Goal: Information Seeking & Learning: Find specific page/section

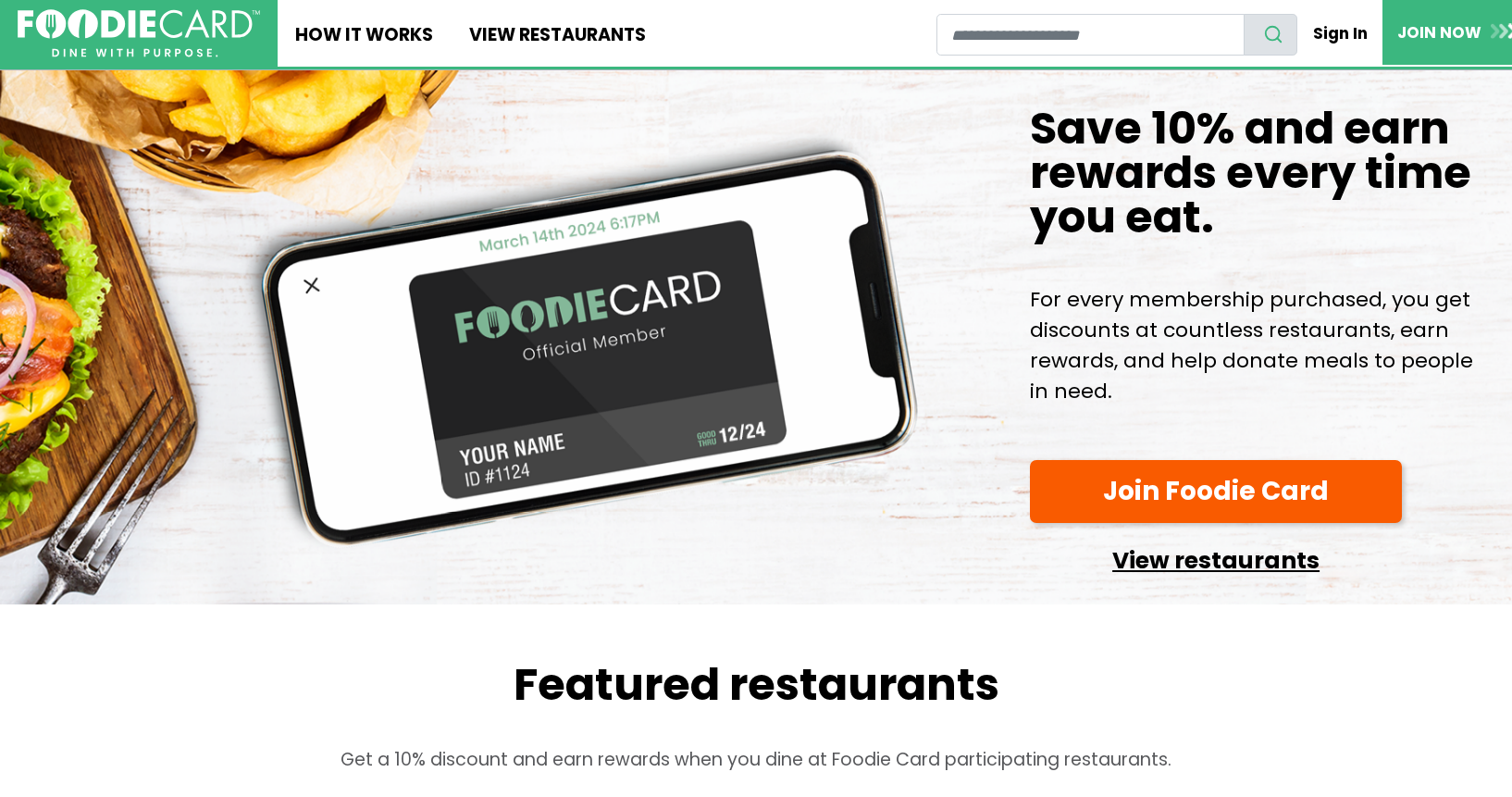
click at [1196, 555] on link "View restaurants" at bounding box center [1216, 555] width 372 height 47
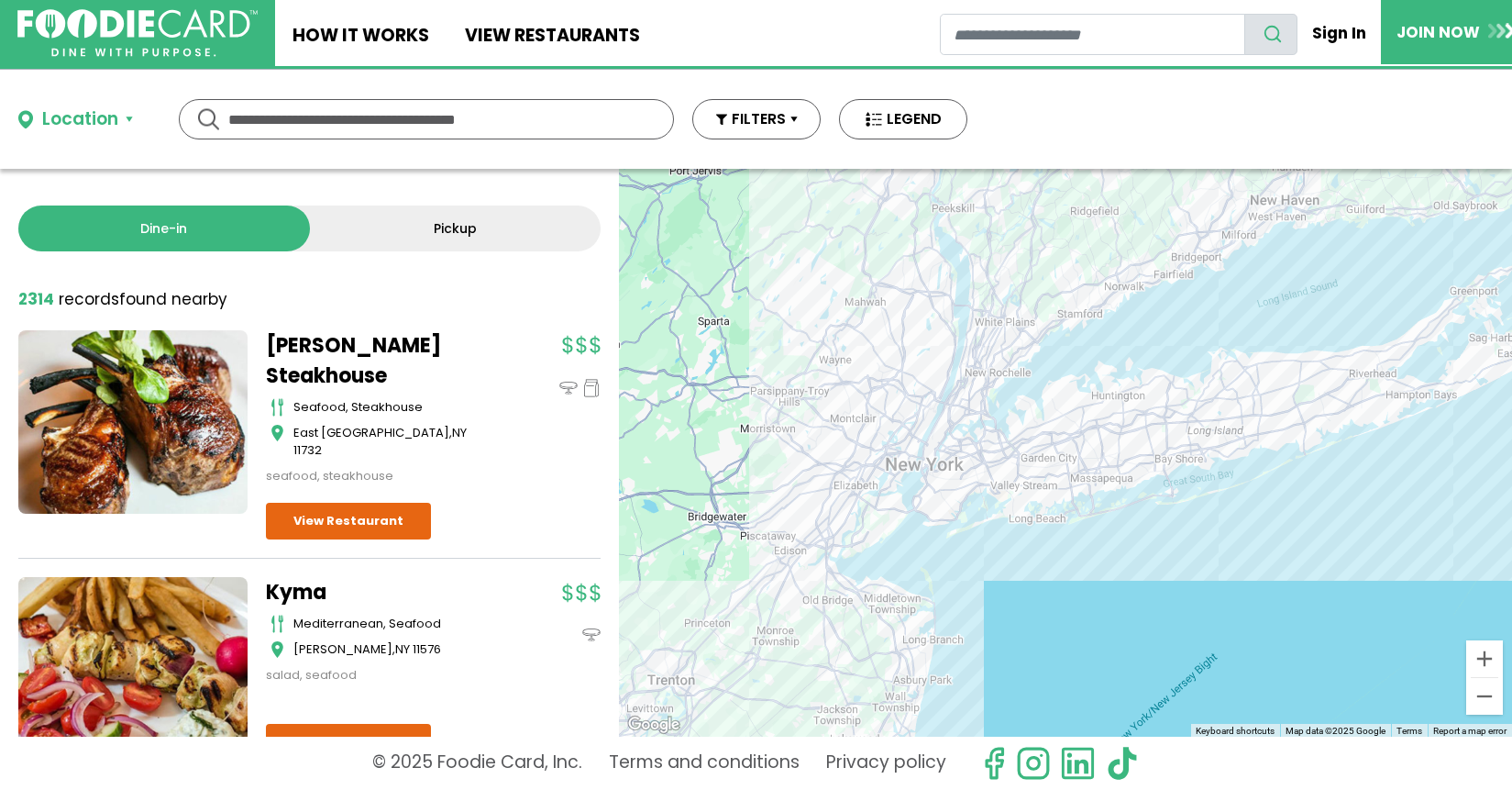
drag, startPoint x: 1042, startPoint y: 468, endPoint x: 1136, endPoint y: 646, distance: 201.3
click at [1136, 646] on div "To navigate, press the arrow keys." at bounding box center [1065, 453] width 893 height 568
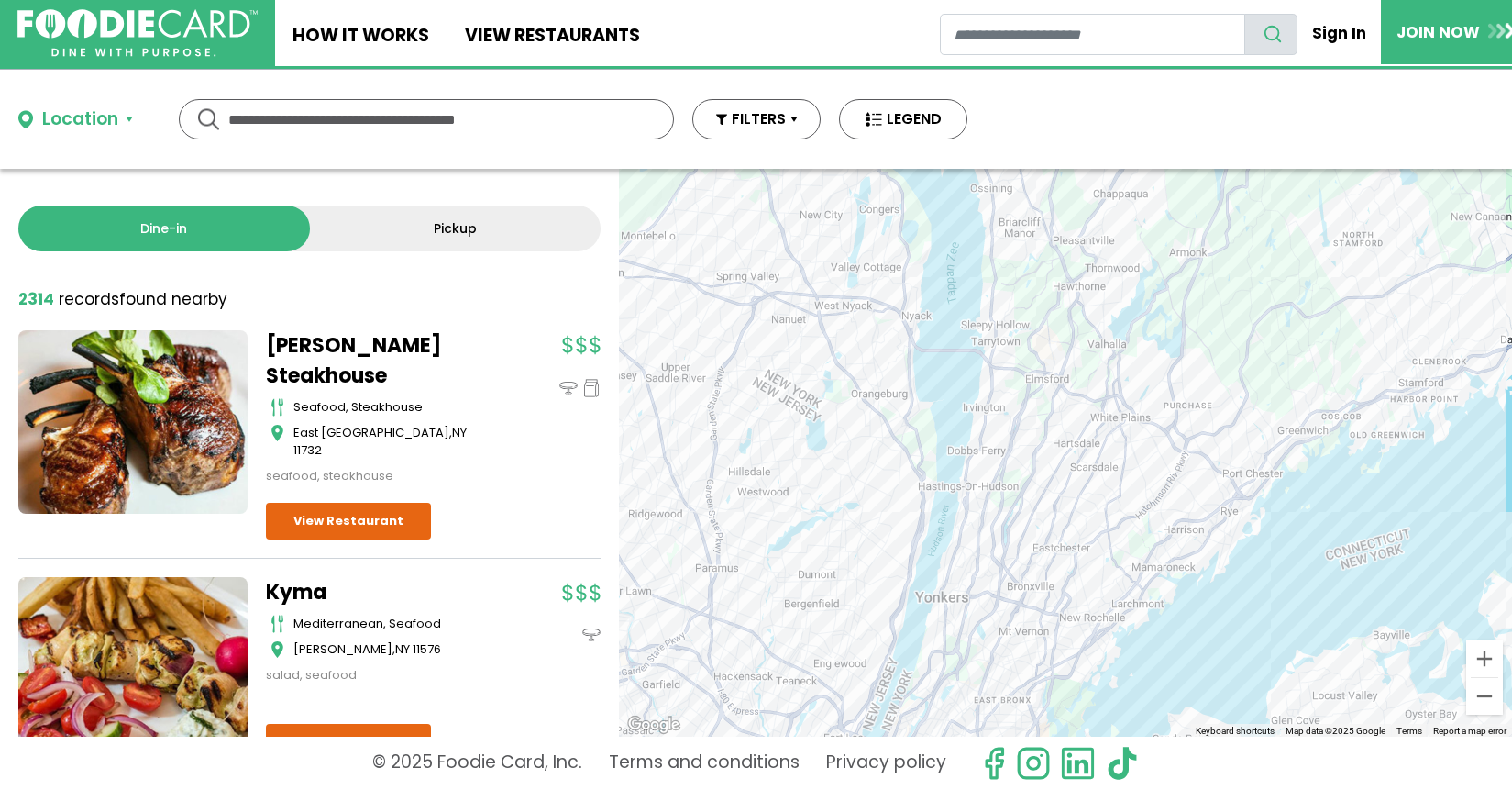
drag, startPoint x: 1043, startPoint y: 408, endPoint x: 949, endPoint y: 861, distance: 462.6
click at [949, 789] on html "Skip Navigation Skip to Login Skip to Footer Home How It Works View restaurants" at bounding box center [756, 395] width 1512 height 790
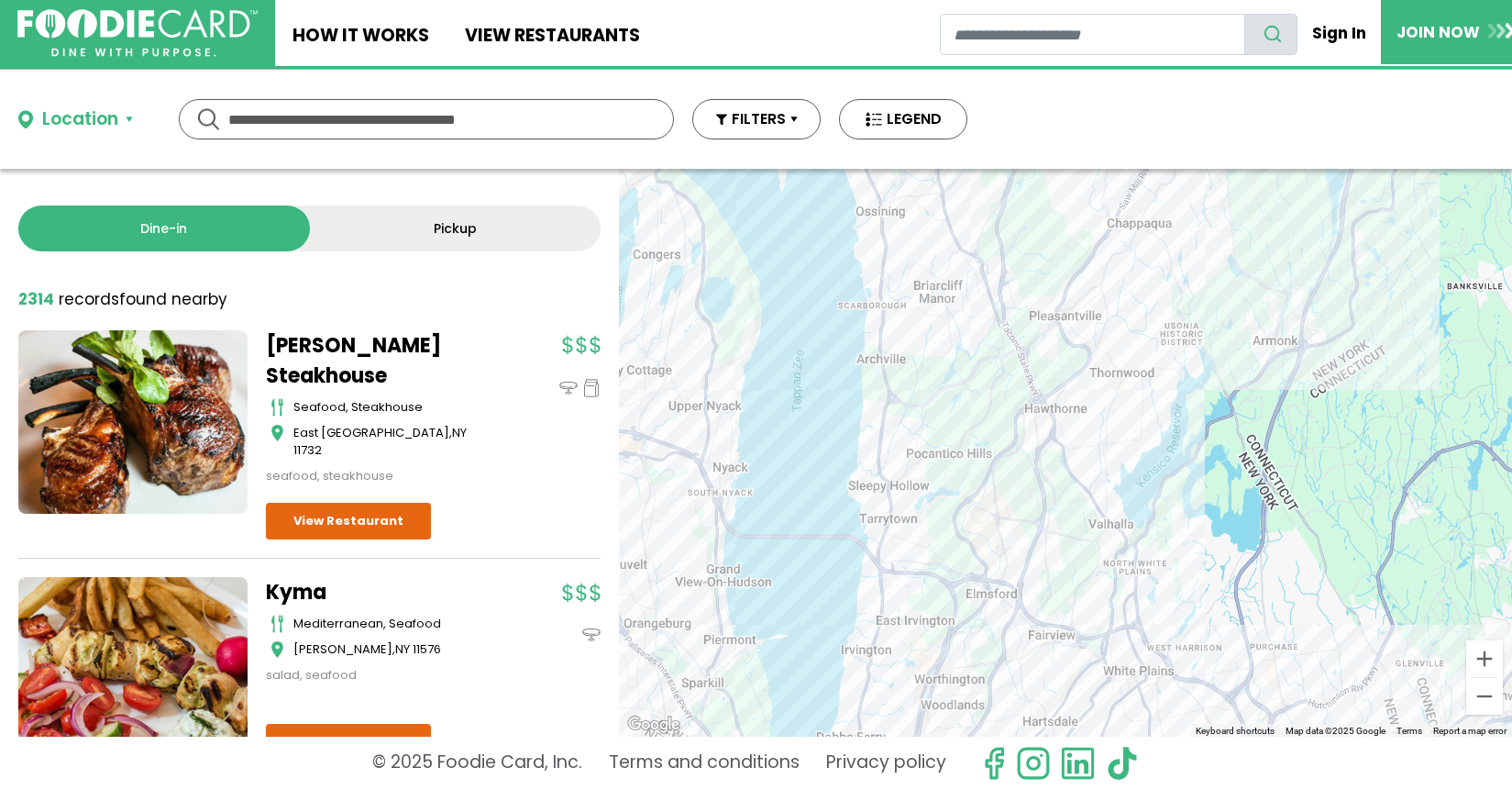
drag, startPoint x: 1022, startPoint y: 430, endPoint x: 1009, endPoint y: 859, distance: 429.2
click at [1009, 789] on html "Skip Navigation Skip to Login Skip to Footer Home How It Works View restaurants" at bounding box center [756, 395] width 1512 height 790
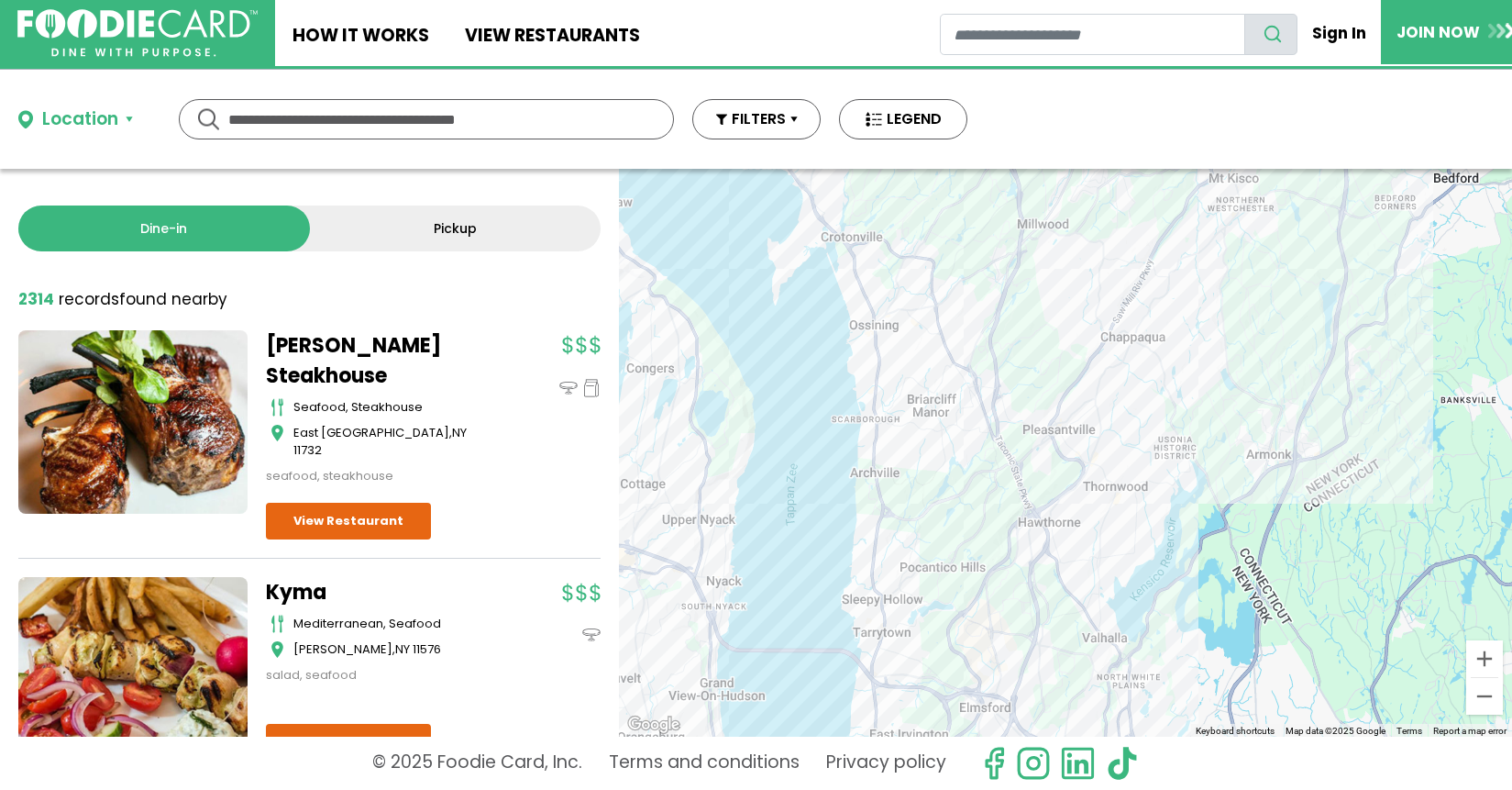
drag, startPoint x: 1048, startPoint y: 545, endPoint x: 1025, endPoint y: 662, distance: 119.2
click at [1025, 662] on div "To navigate, press the arrow keys." at bounding box center [1065, 453] width 893 height 568
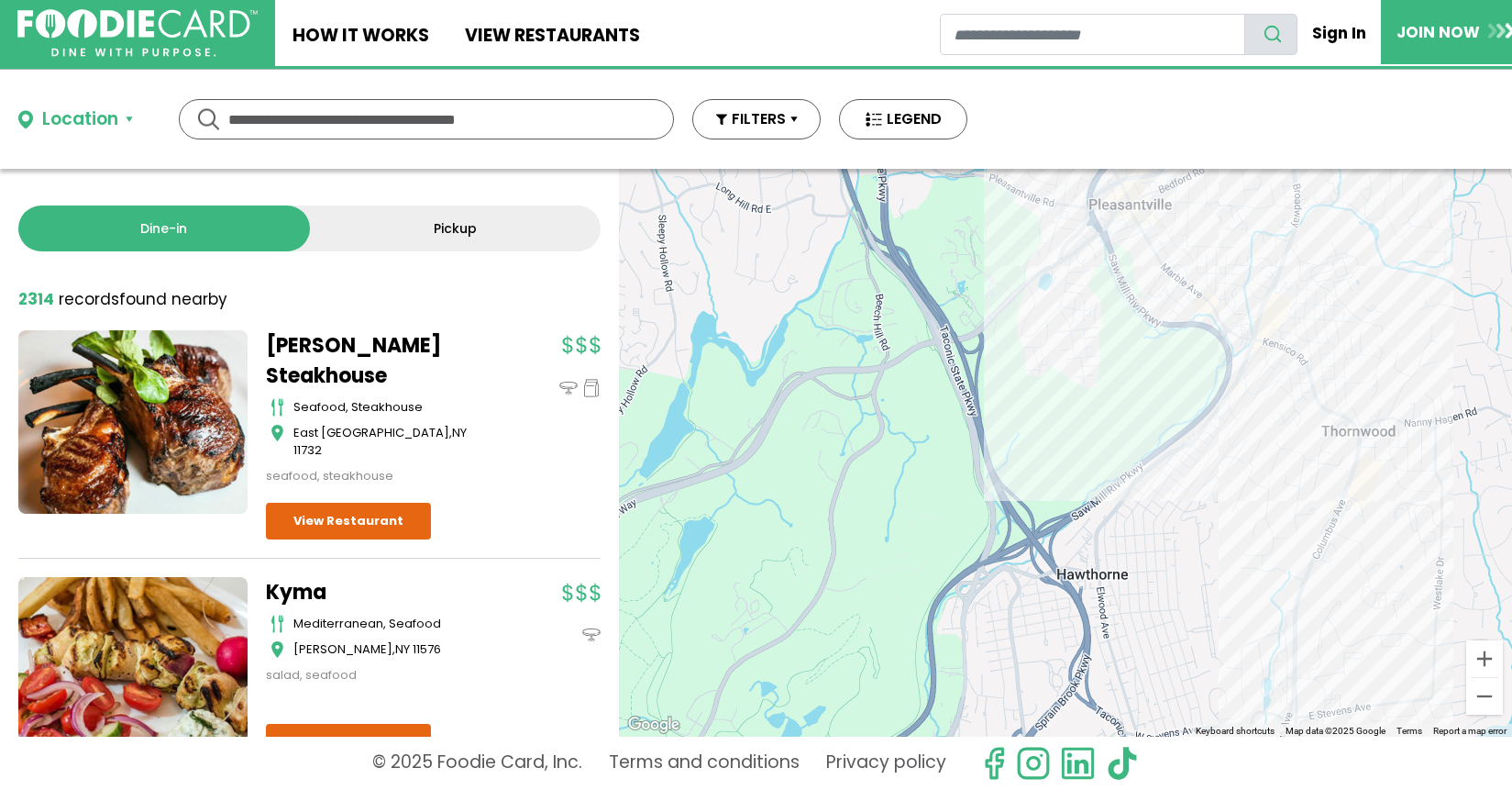
drag, startPoint x: 962, startPoint y: 514, endPoint x: 935, endPoint y: 861, distance: 348.0
click at [935, 789] on html "Skip Navigation Skip to Login Skip to Footer Home How It Works View restaurants" at bounding box center [756, 395] width 1512 height 790
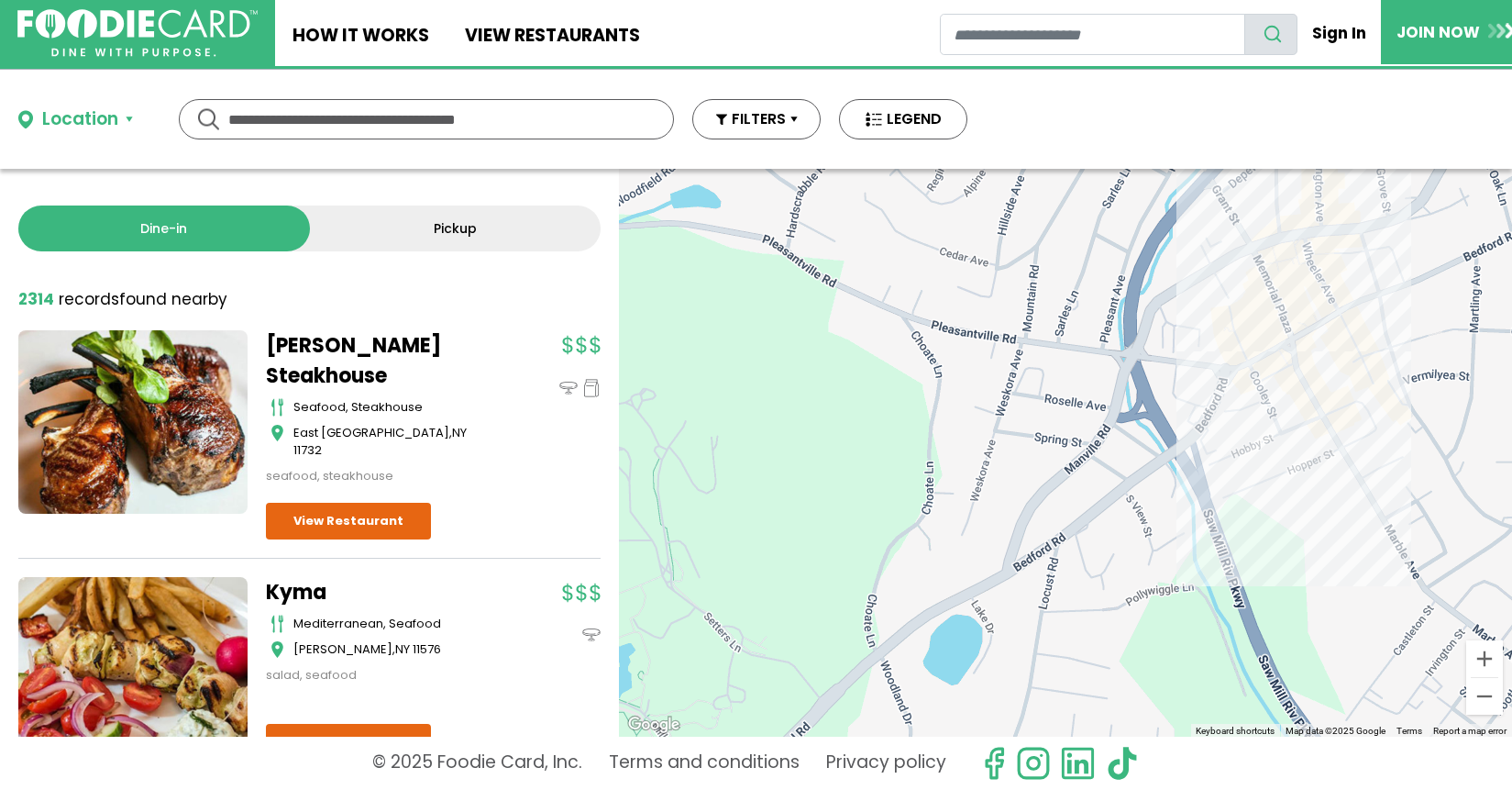
drag, startPoint x: 1101, startPoint y: 296, endPoint x: 1050, endPoint y: 861, distance: 567.3
click at [1050, 789] on html "Skip Navigation Skip to Login Skip to Footer Home How It Works View restaurants" at bounding box center [756, 395] width 1512 height 790
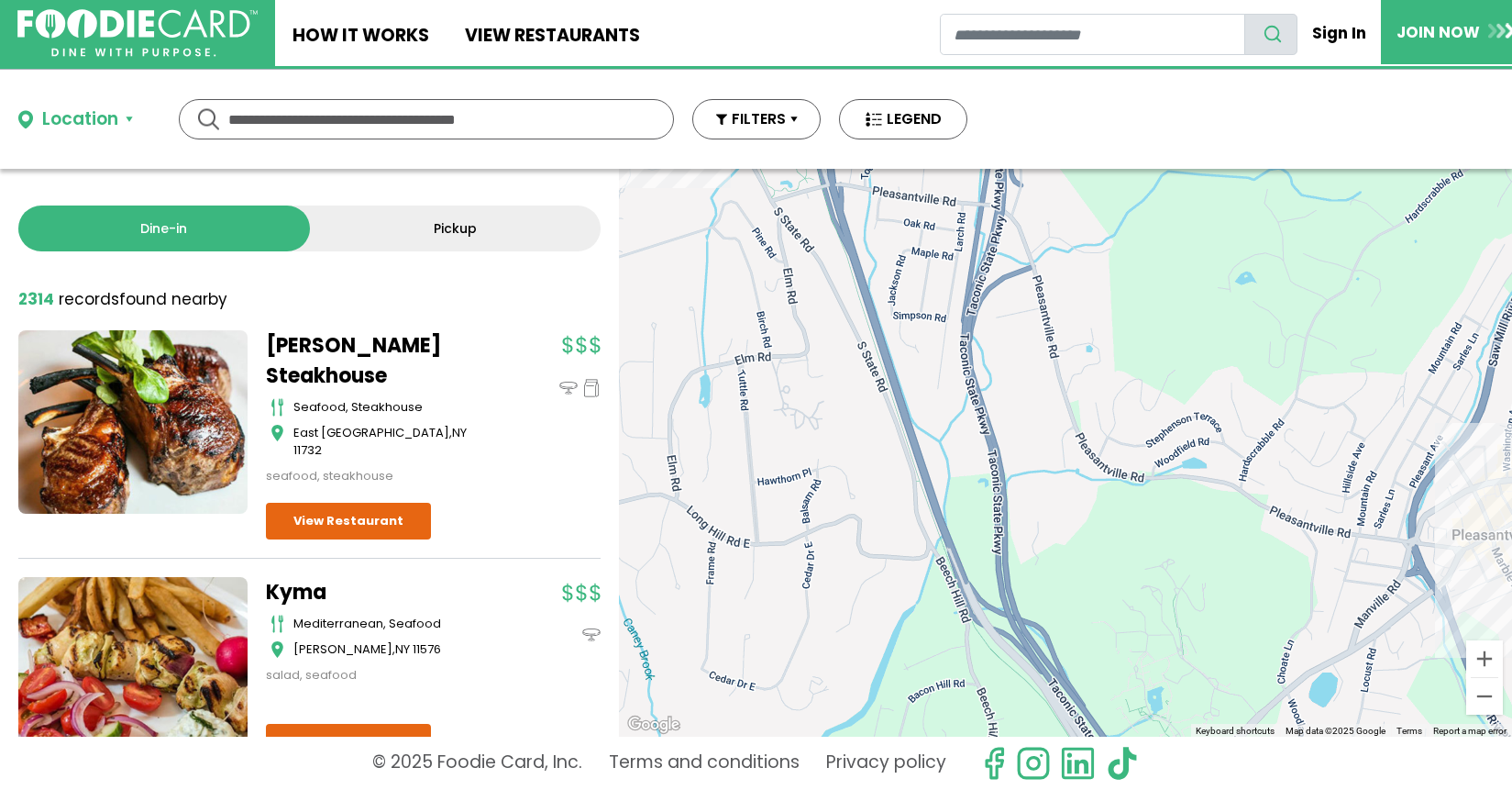
drag, startPoint x: 977, startPoint y: 546, endPoint x: 1363, endPoint y: 861, distance: 498.2
click at [1363, 789] on html "Skip Navigation Skip to Login Skip to Footer Home How It Works View restaurants" at bounding box center [756, 395] width 1512 height 790
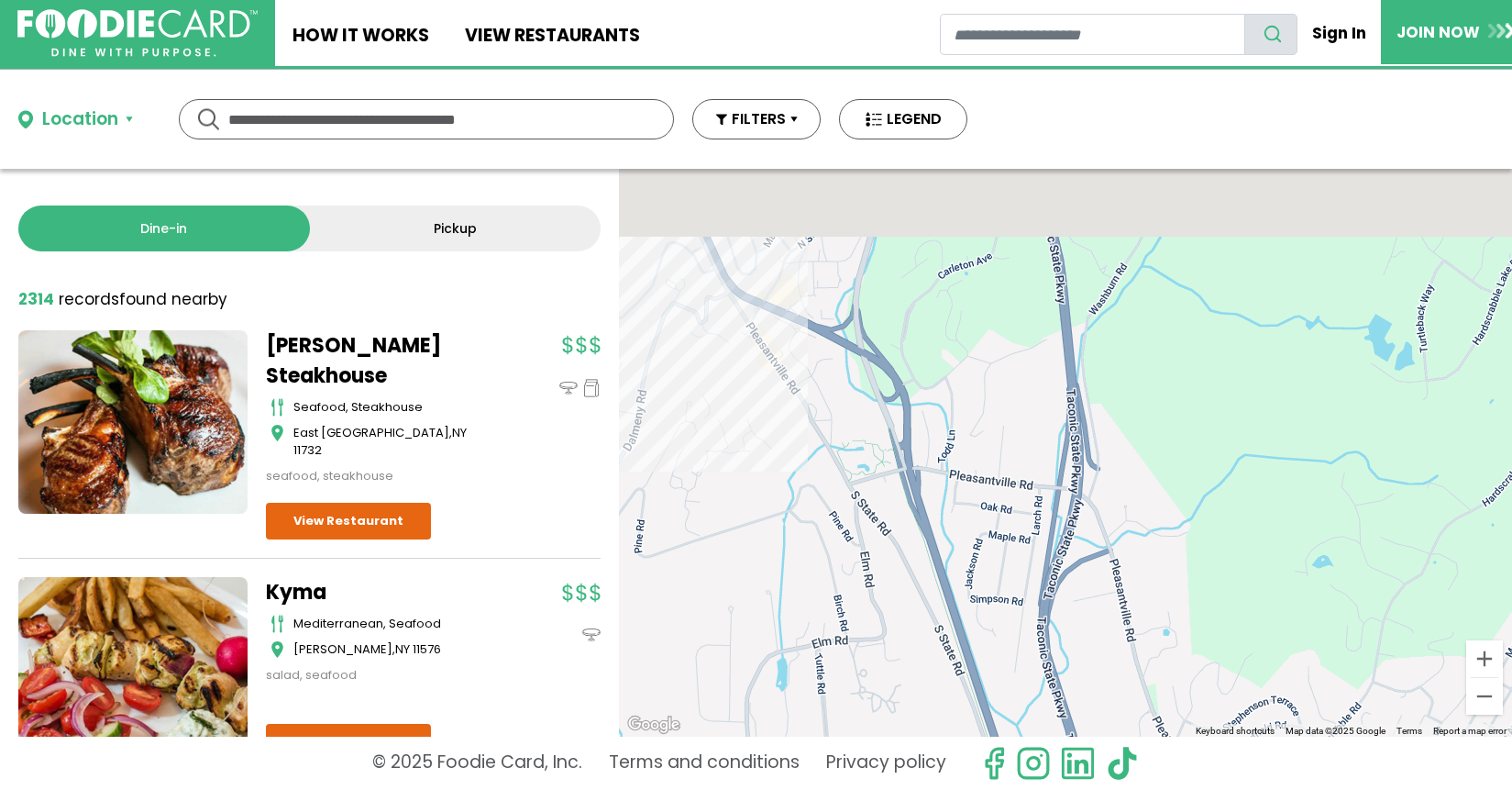
drag, startPoint x: 908, startPoint y: 418, endPoint x: 956, endPoint y: 744, distance: 329.5
click at [955, 743] on div "Location Use my current location Search by Region [US_STATE] 2007 restaurants […" at bounding box center [756, 430] width 1512 height 720
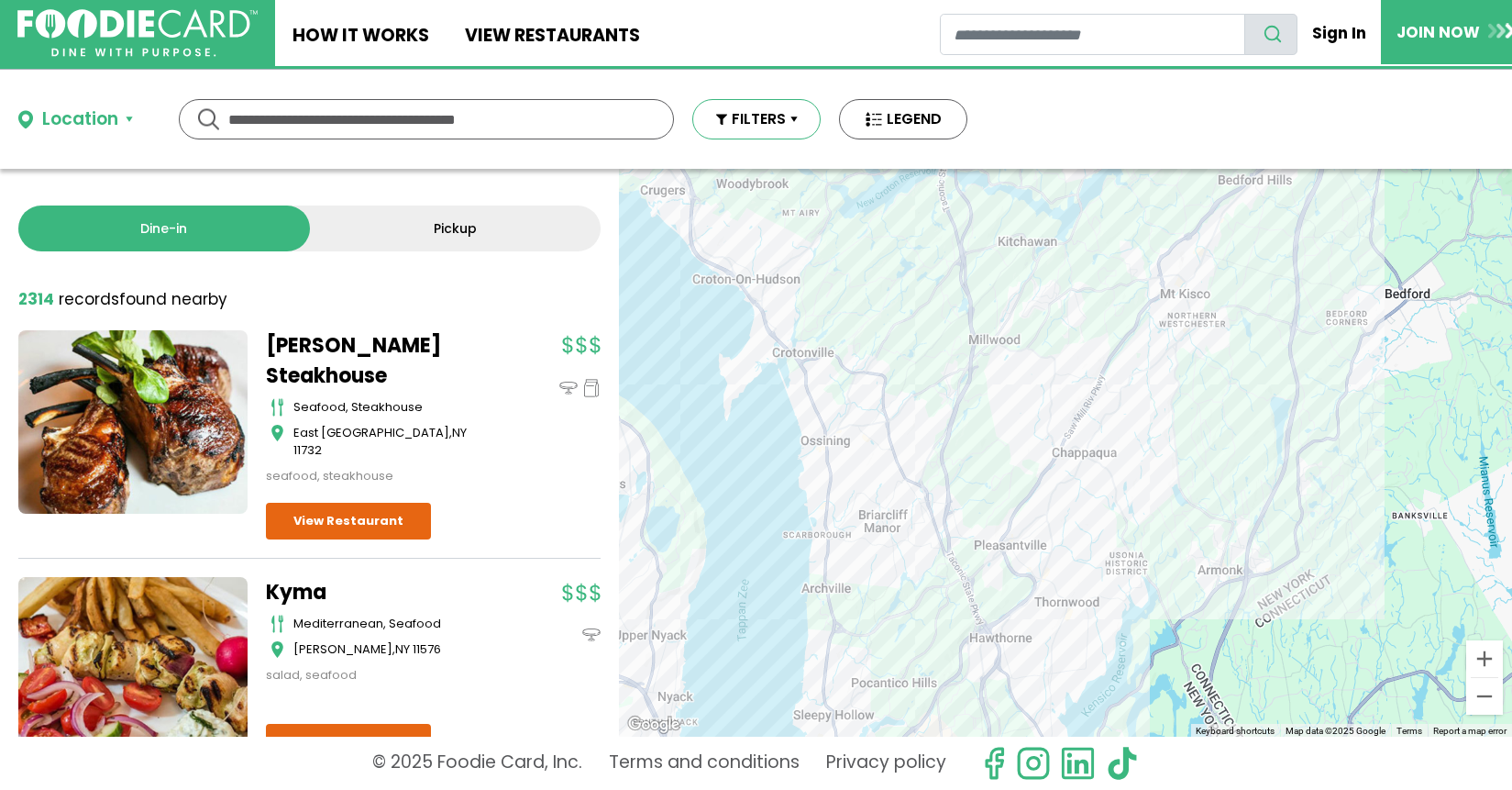
click at [785, 114] on button "FILTERS" at bounding box center [757, 119] width 129 height 41
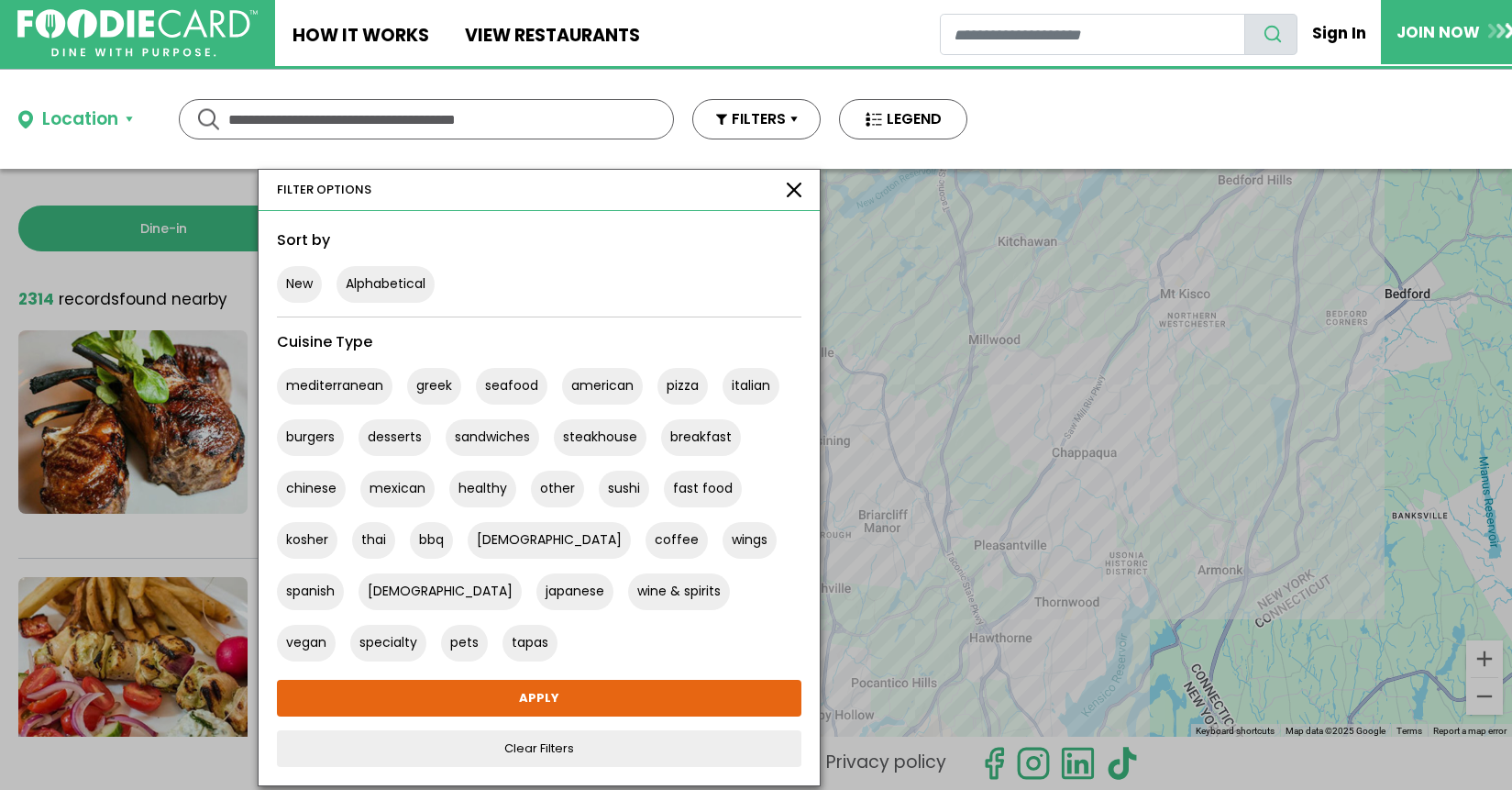
click at [788, 188] on button "button" at bounding box center [795, 190] width 15 height 15
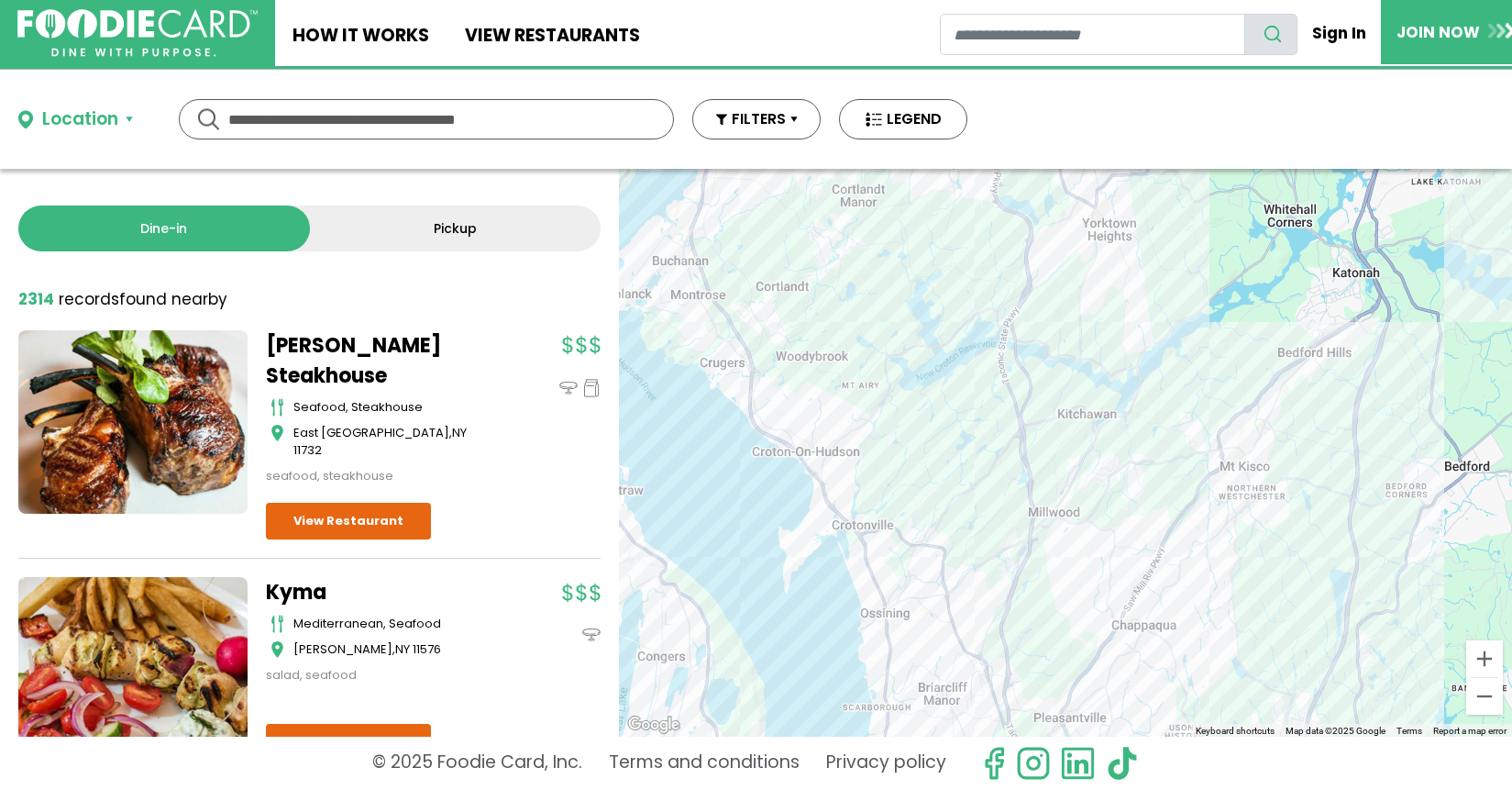
drag, startPoint x: 717, startPoint y: 318, endPoint x: 779, endPoint y: 453, distance: 148.6
click at [779, 453] on div "To navigate, press the arrow keys." at bounding box center [1065, 453] width 893 height 568
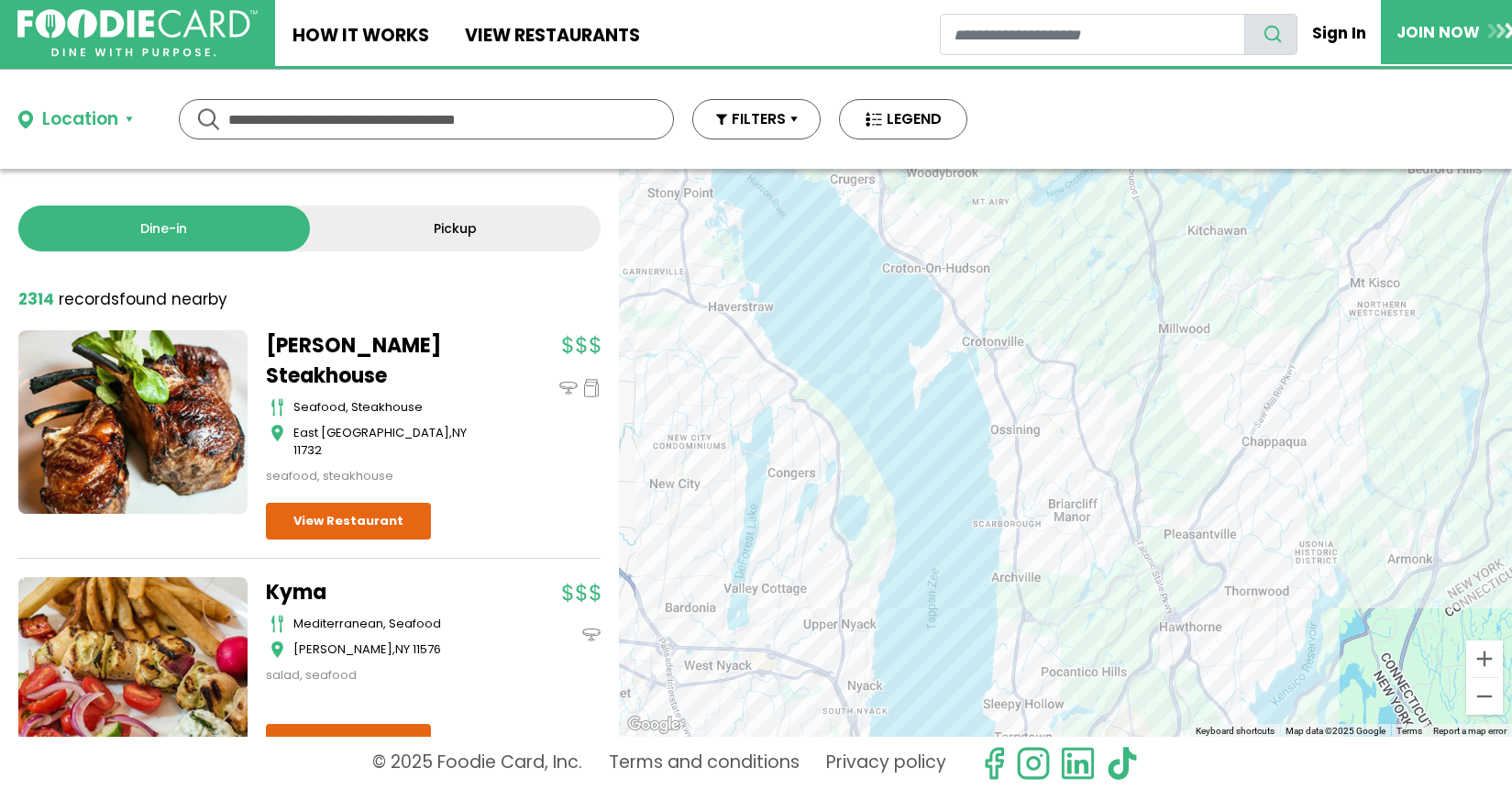
drag, startPoint x: 782, startPoint y: 498, endPoint x: 885, endPoint y: 280, distance: 241.1
click at [885, 287] on div "To navigate, press the arrow keys." at bounding box center [1065, 453] width 893 height 568
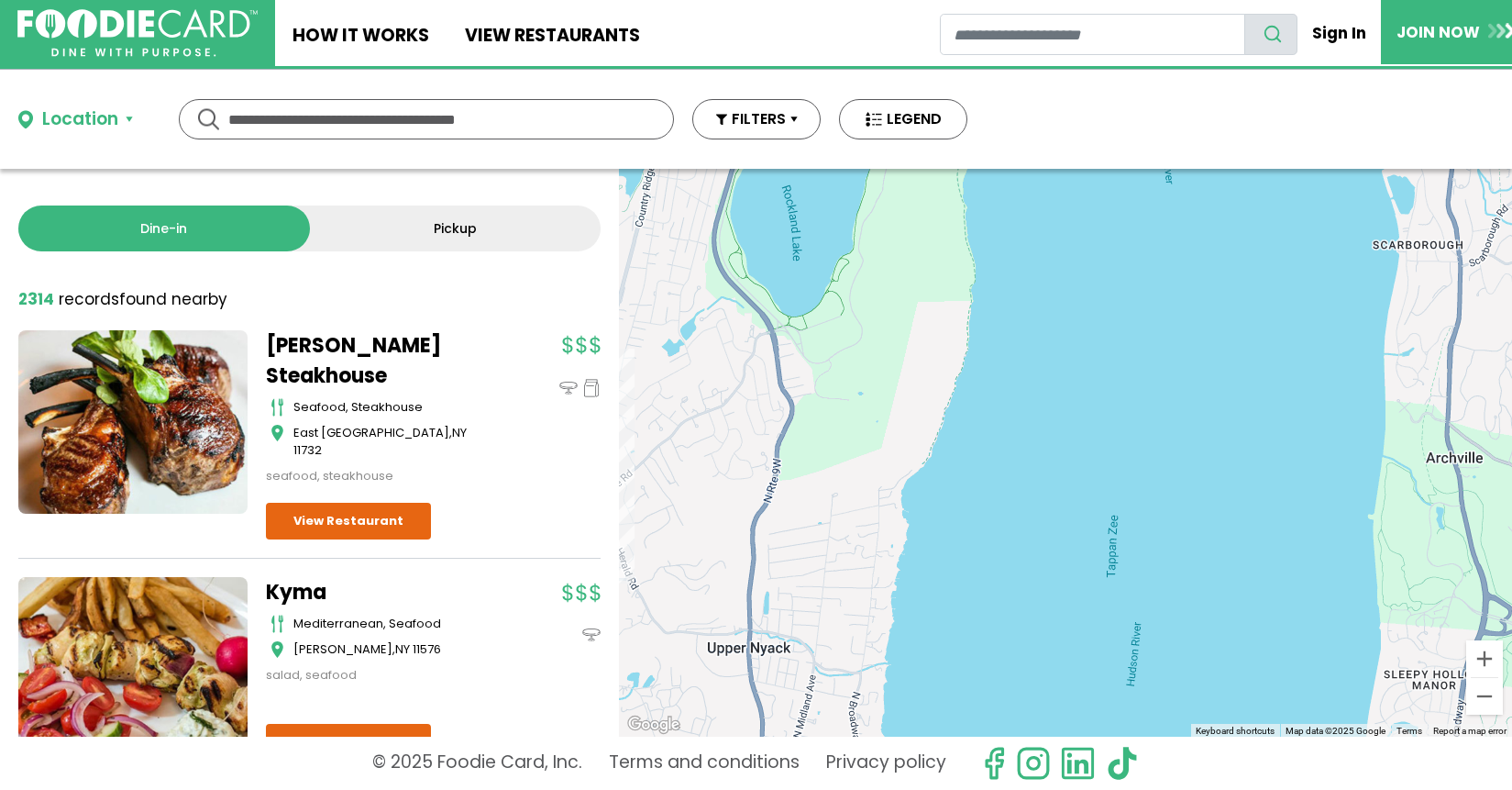
drag, startPoint x: 895, startPoint y: 586, endPoint x: 949, endPoint y: 174, distance: 415.5
click at [949, 178] on div "To navigate, press the arrow keys." at bounding box center [1065, 453] width 893 height 568
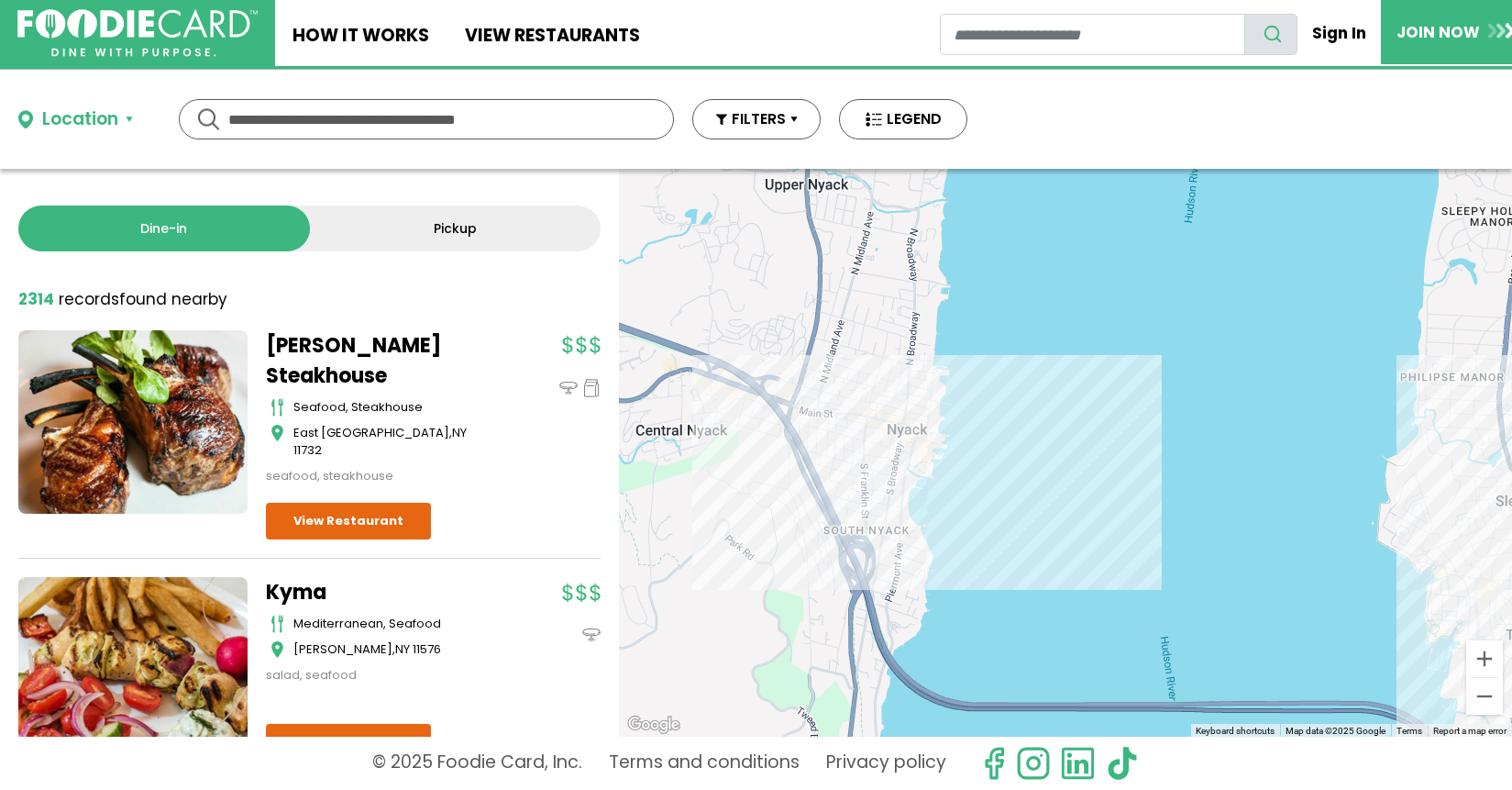
drag, startPoint x: 919, startPoint y: 489, endPoint x: 950, endPoint y: 274, distance: 217.2
click at [950, 275] on div "To navigate, press the arrow keys." at bounding box center [1065, 453] width 893 height 568
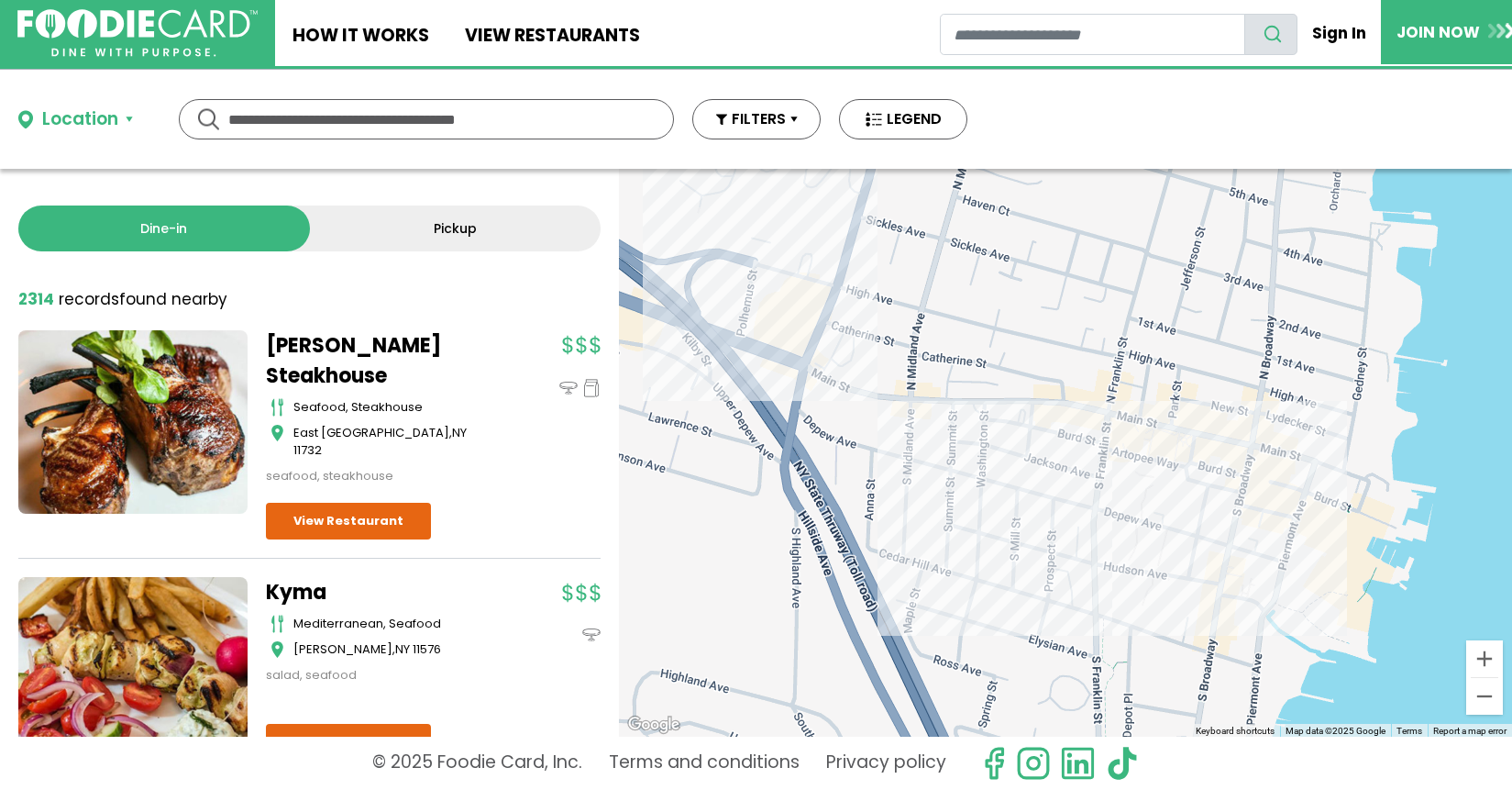
drag, startPoint x: 990, startPoint y: 337, endPoint x: 1090, endPoint y: 496, distance: 187.8
click at [1090, 496] on div "To navigate, press the arrow keys." at bounding box center [1065, 453] width 893 height 568
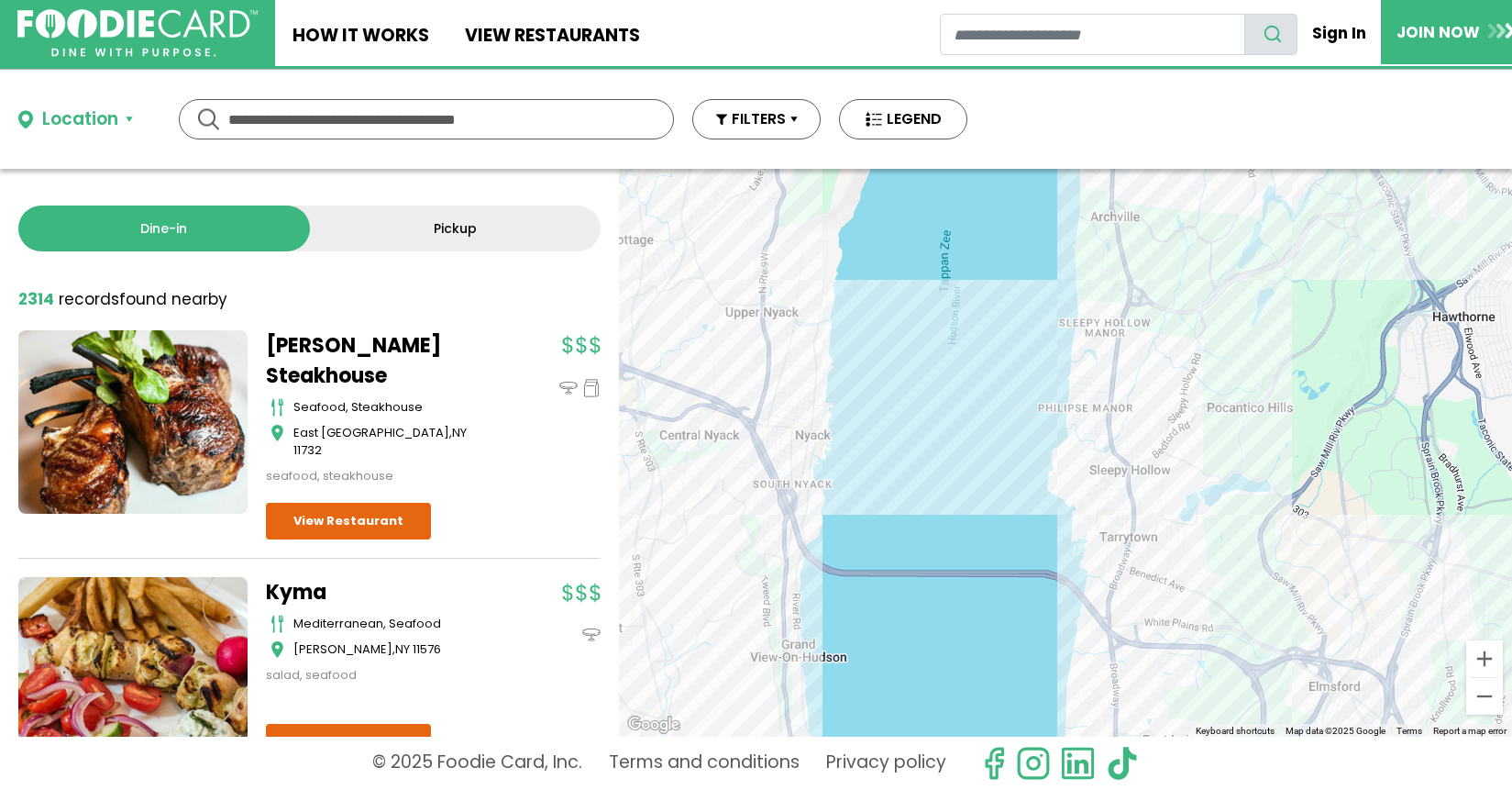
drag, startPoint x: 1226, startPoint y: 525, endPoint x: 866, endPoint y: 442, distance: 369.4
click at [867, 442] on div "To navigate, press the arrow keys." at bounding box center [1065, 453] width 893 height 568
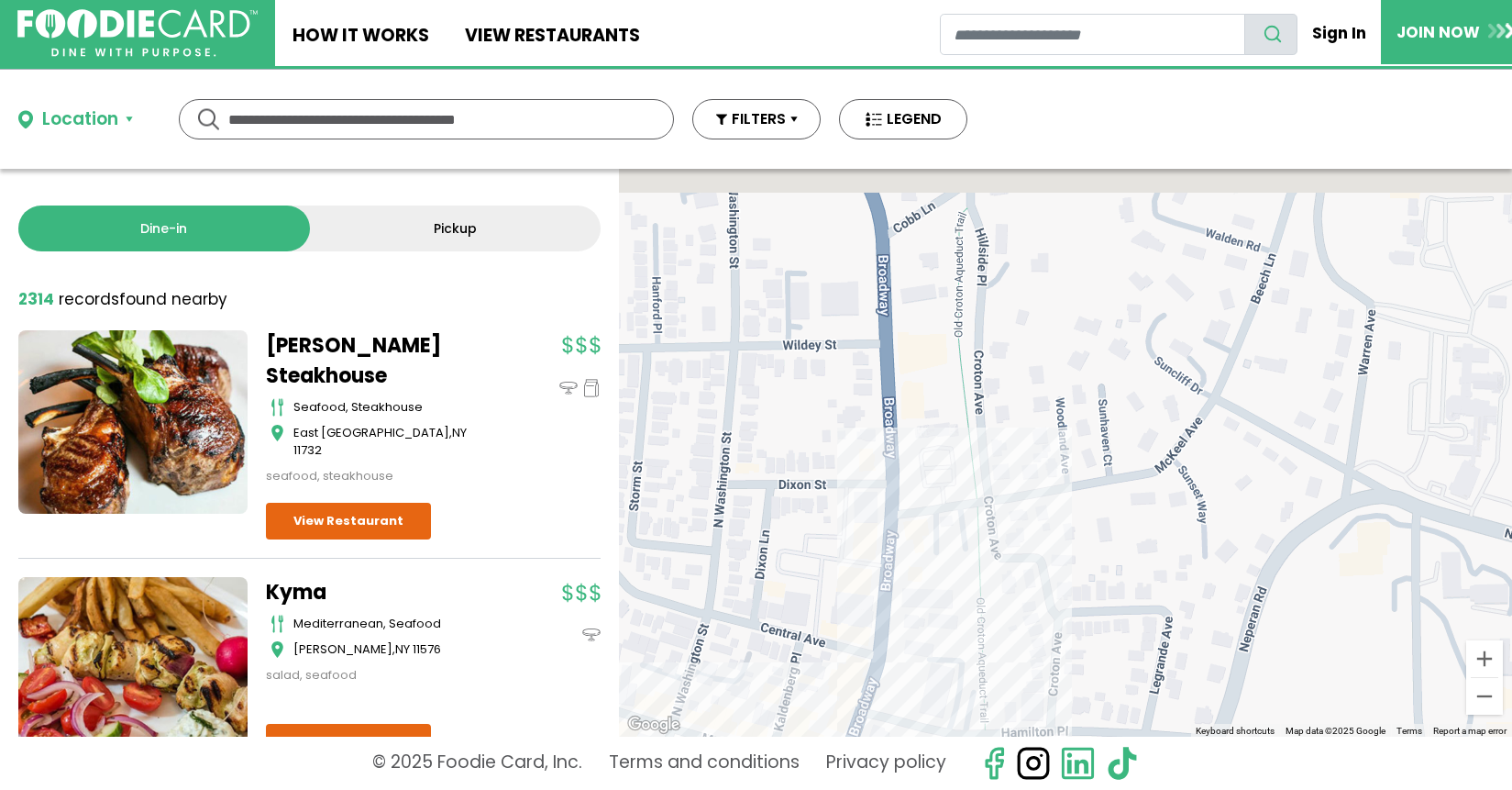
drag, startPoint x: 835, startPoint y: 473, endPoint x: 1022, endPoint y: 775, distance: 355.2
click at [1022, 775] on div "Location Use my current location Search by Region [US_STATE] 2007 restaurants […" at bounding box center [756, 430] width 1512 height 720
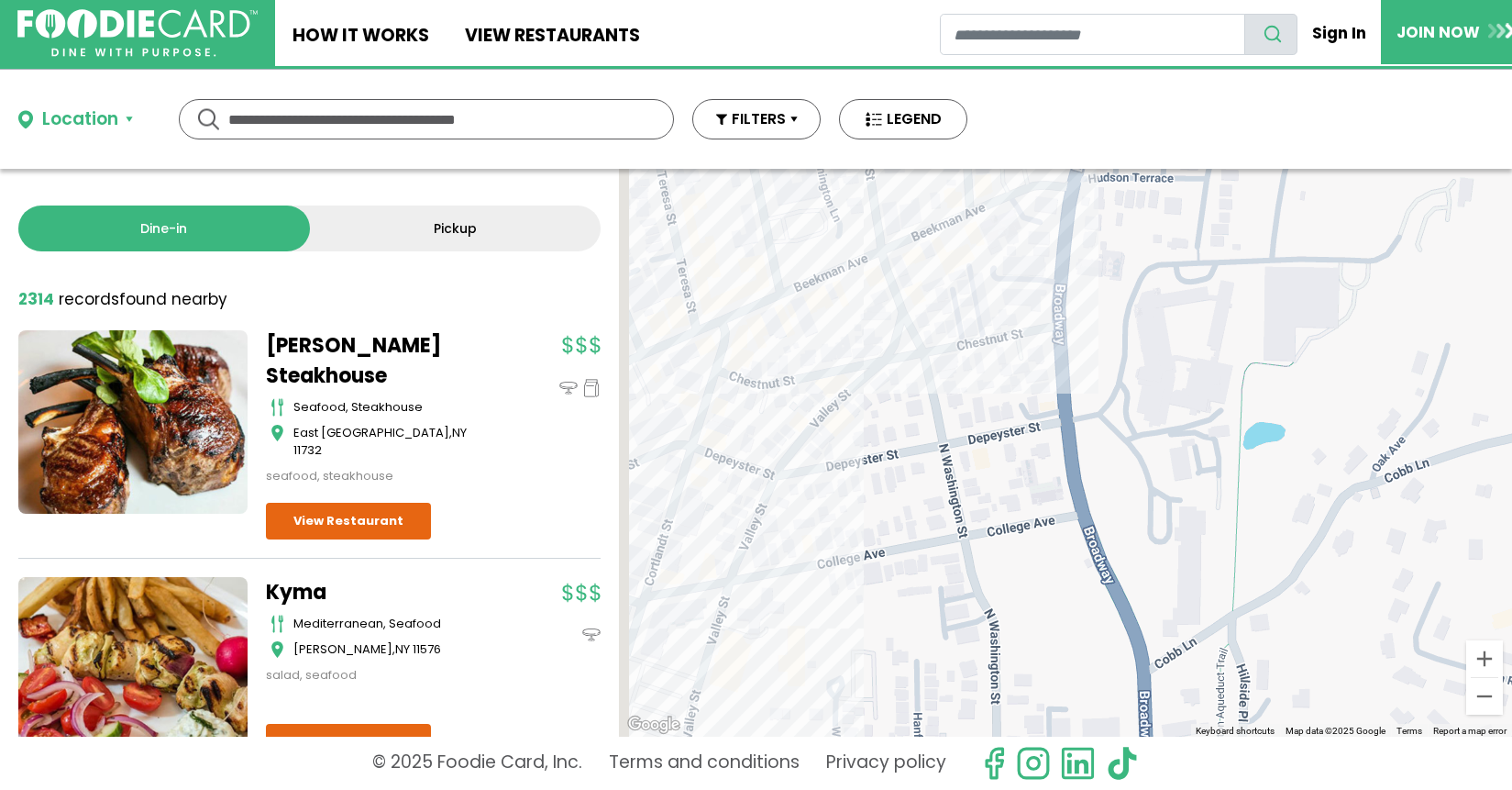
drag, startPoint x: 869, startPoint y: 516, endPoint x: 1059, endPoint y: 859, distance: 392.1
click at [1059, 789] on html "Skip Navigation Skip to Login Skip to Footer Home How It Works View restaurants" at bounding box center [756, 395] width 1512 height 790
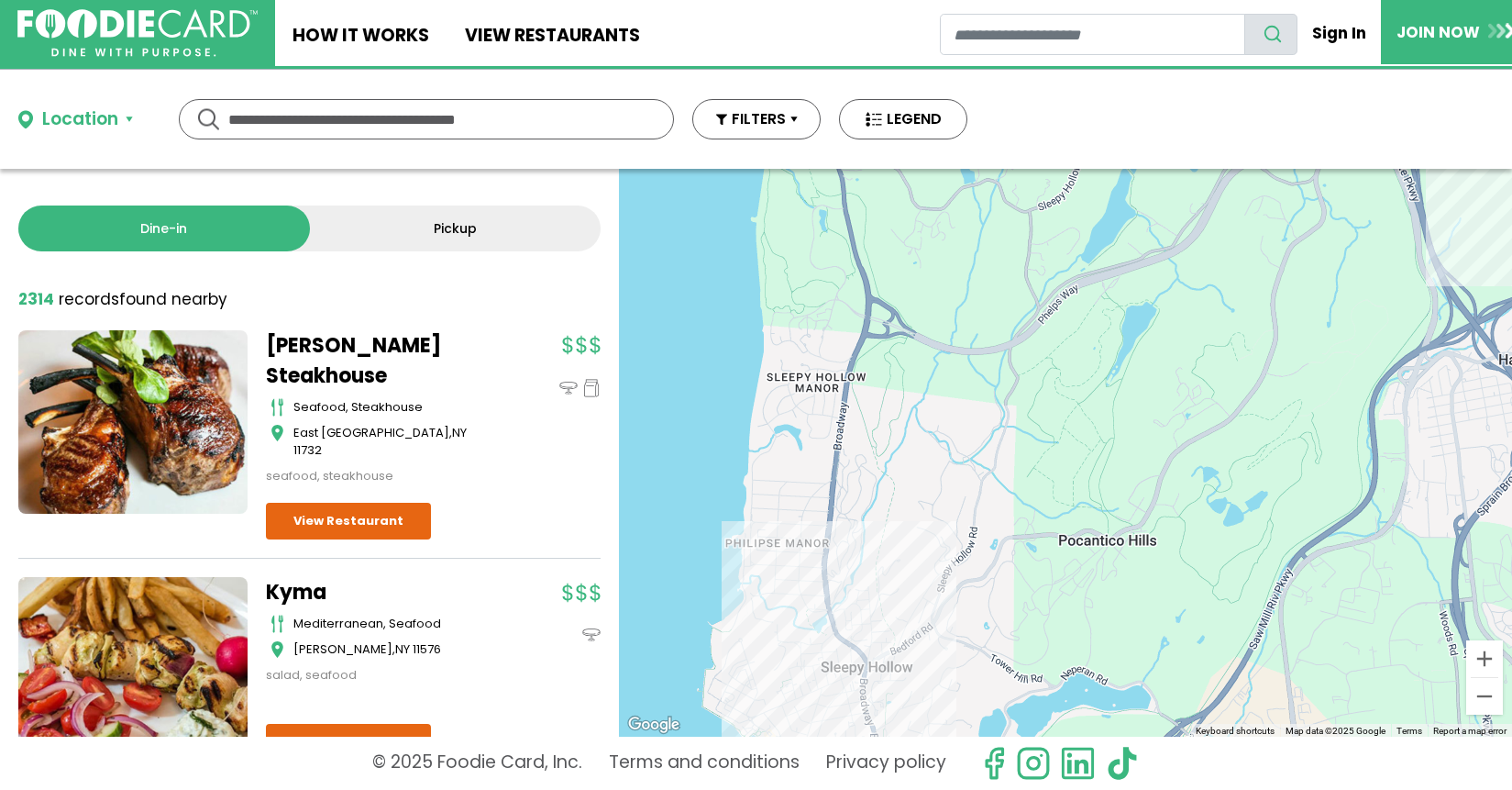
drag, startPoint x: 856, startPoint y: 314, endPoint x: 867, endPoint y: 651, distance: 337.2
click at [867, 651] on div "To navigate, press the arrow keys." at bounding box center [1065, 453] width 893 height 568
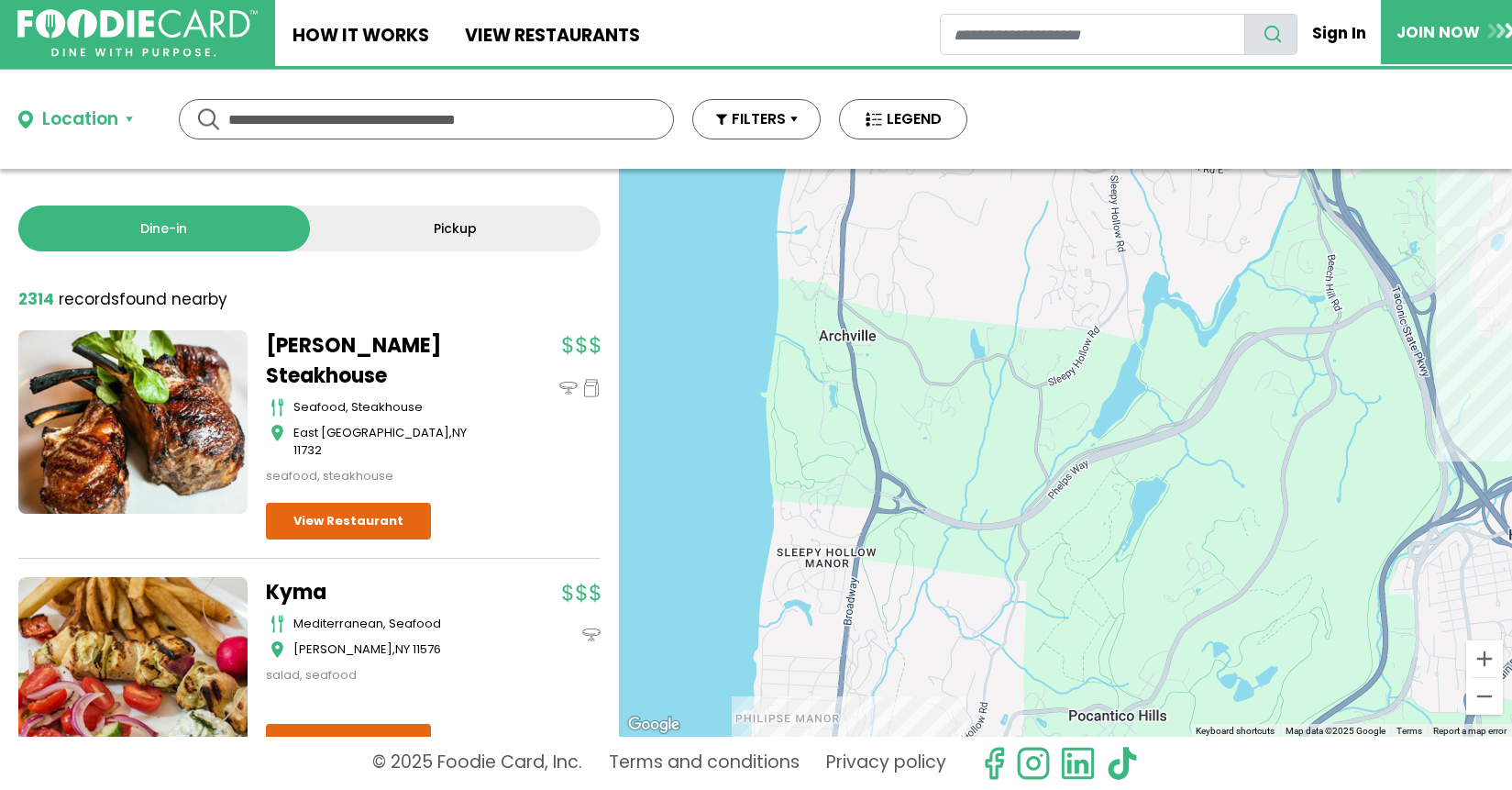
drag, startPoint x: 876, startPoint y: 433, endPoint x: 896, endPoint y: 736, distance: 303.7
click at [896, 736] on div "To navigate, press the arrow keys." at bounding box center [1065, 453] width 893 height 568
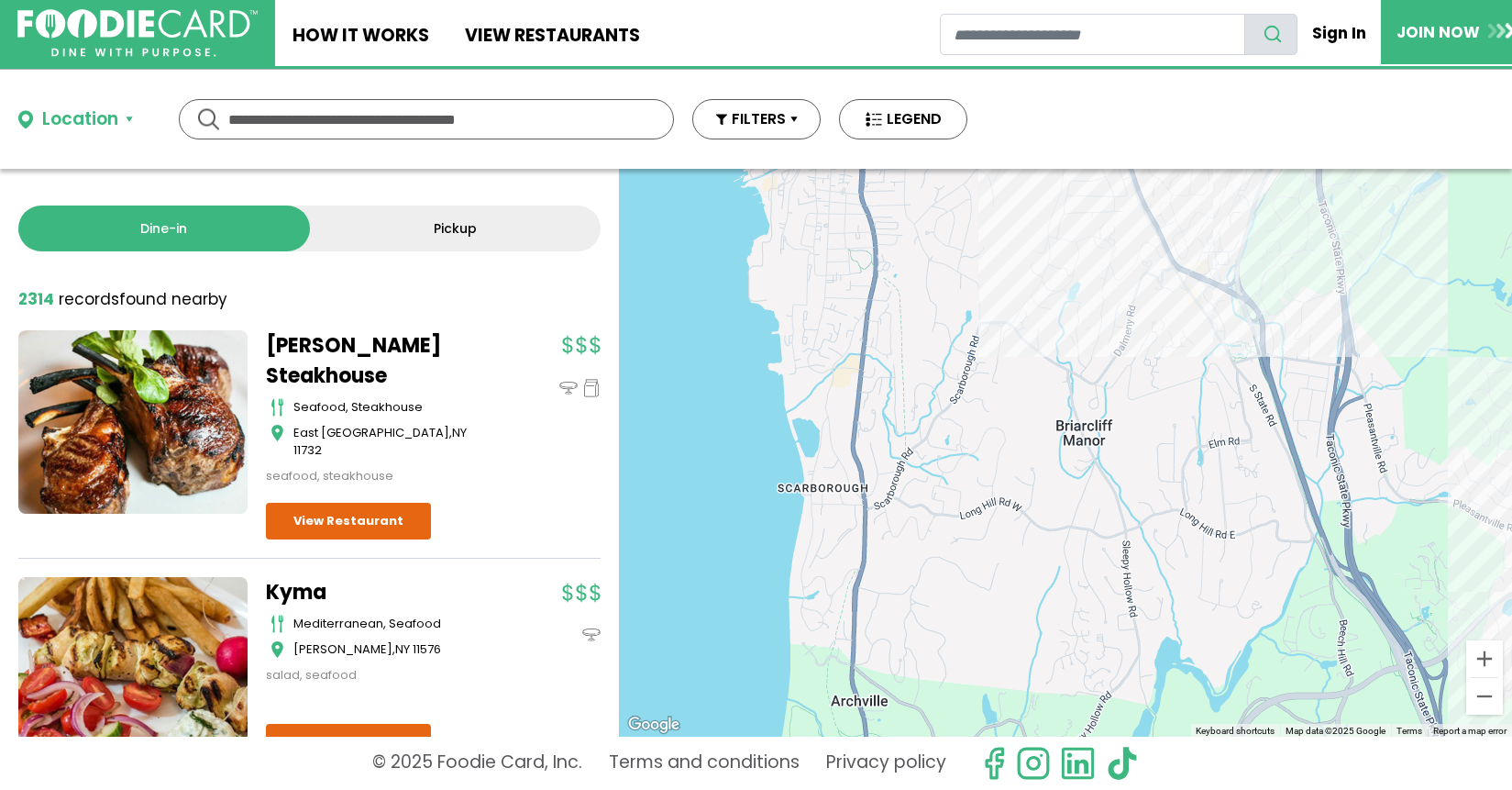
drag, startPoint x: 919, startPoint y: 682, endPoint x: 919, endPoint y: 779, distance: 97.0
click at [917, 778] on div "Location Use my current location Search by Region [US_STATE] 2007 restaurants […" at bounding box center [756, 430] width 1512 height 720
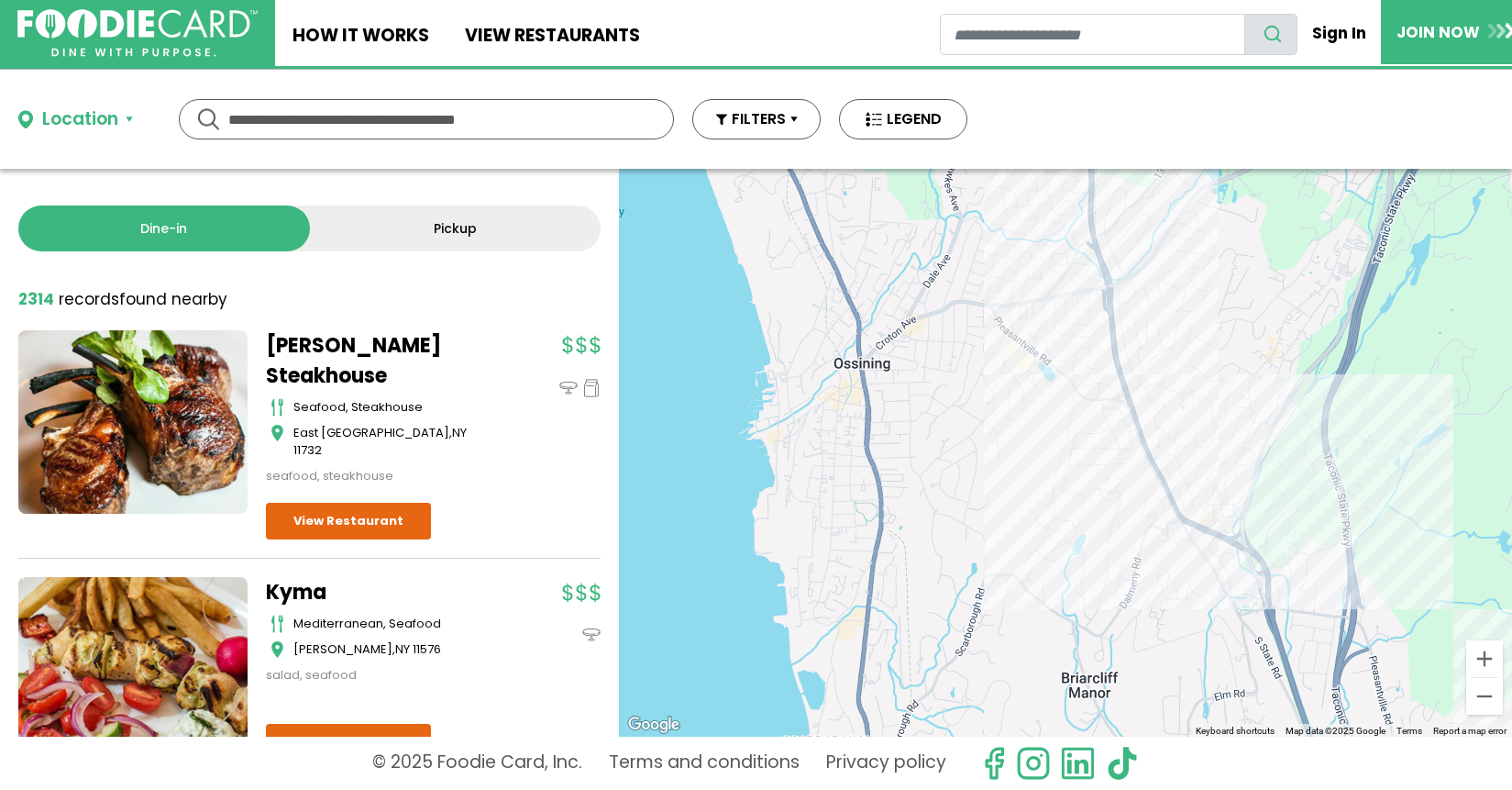
drag, startPoint x: 924, startPoint y: 574, endPoint x: 936, endPoint y: 802, distance: 228.3
click at [936, 789] on html "Skip Navigation Skip to Login Skip to Footer Home How It Works View restaurants" at bounding box center [756, 395] width 1512 height 790
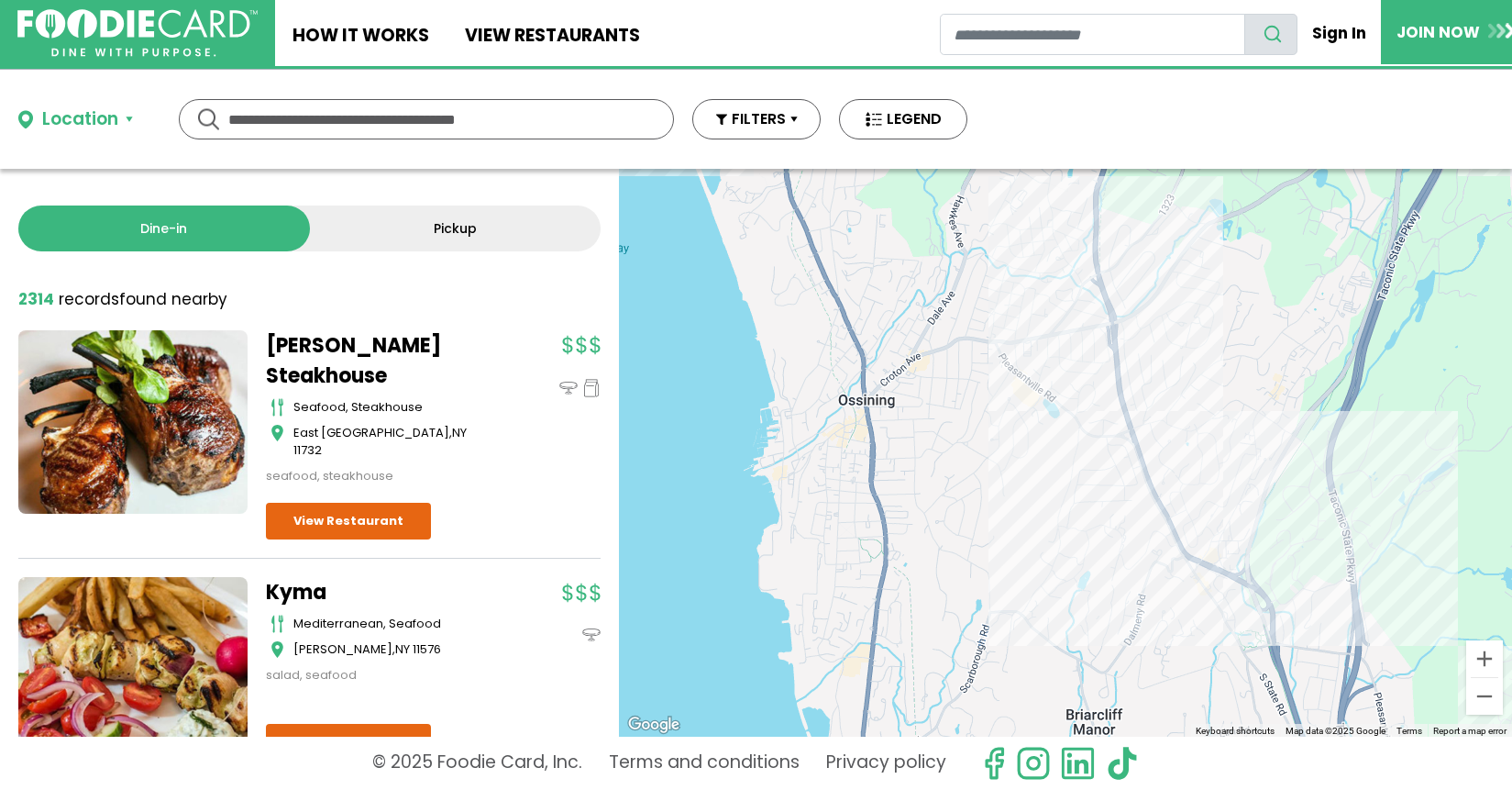
click at [121, 122] on button "Location" at bounding box center [75, 120] width 114 height 26
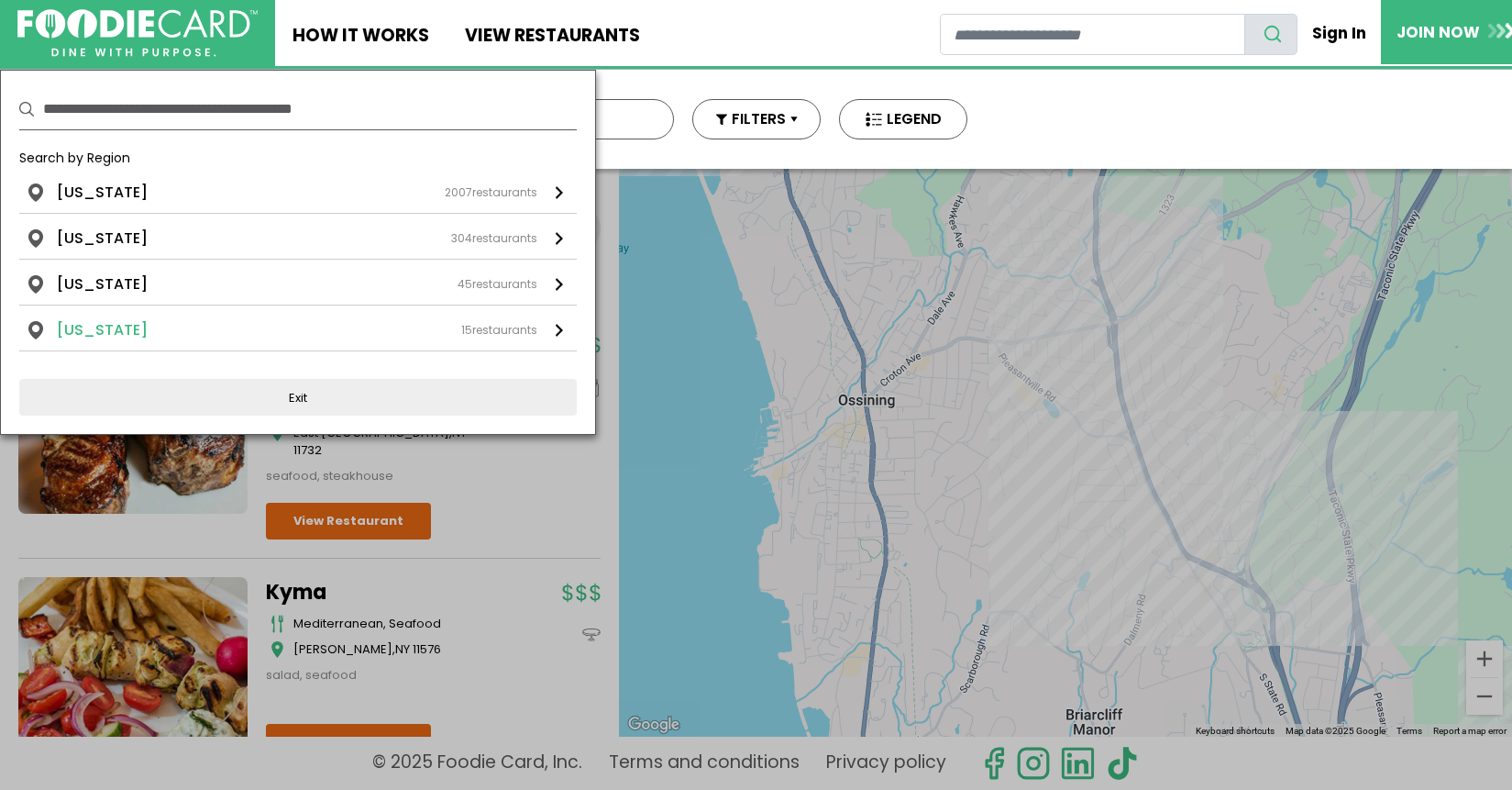
click at [493, 327] on div "15 restaurants" at bounding box center [499, 330] width 77 height 16
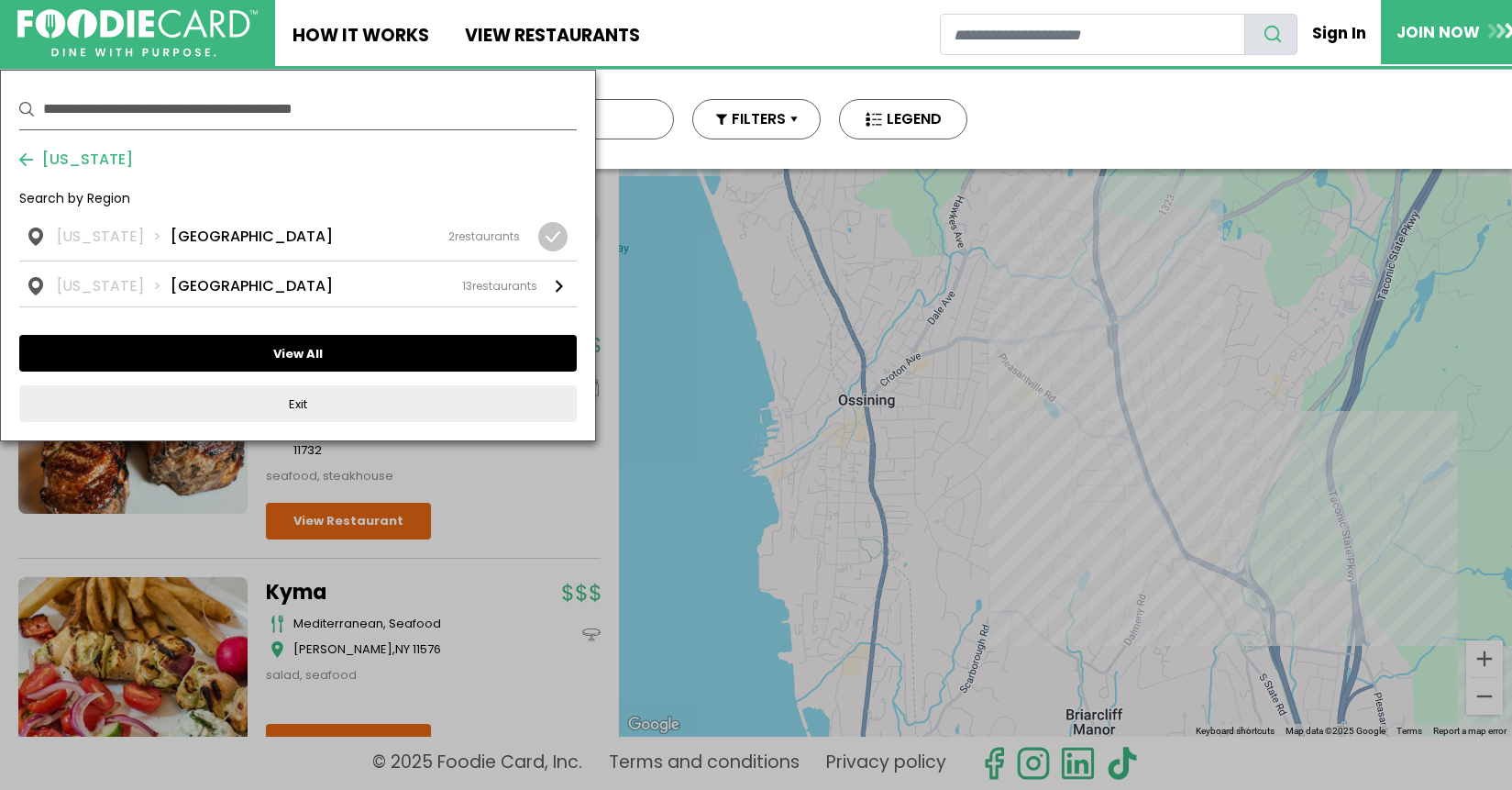
click at [318, 351] on button "View All" at bounding box center [298, 352] width 558 height 37
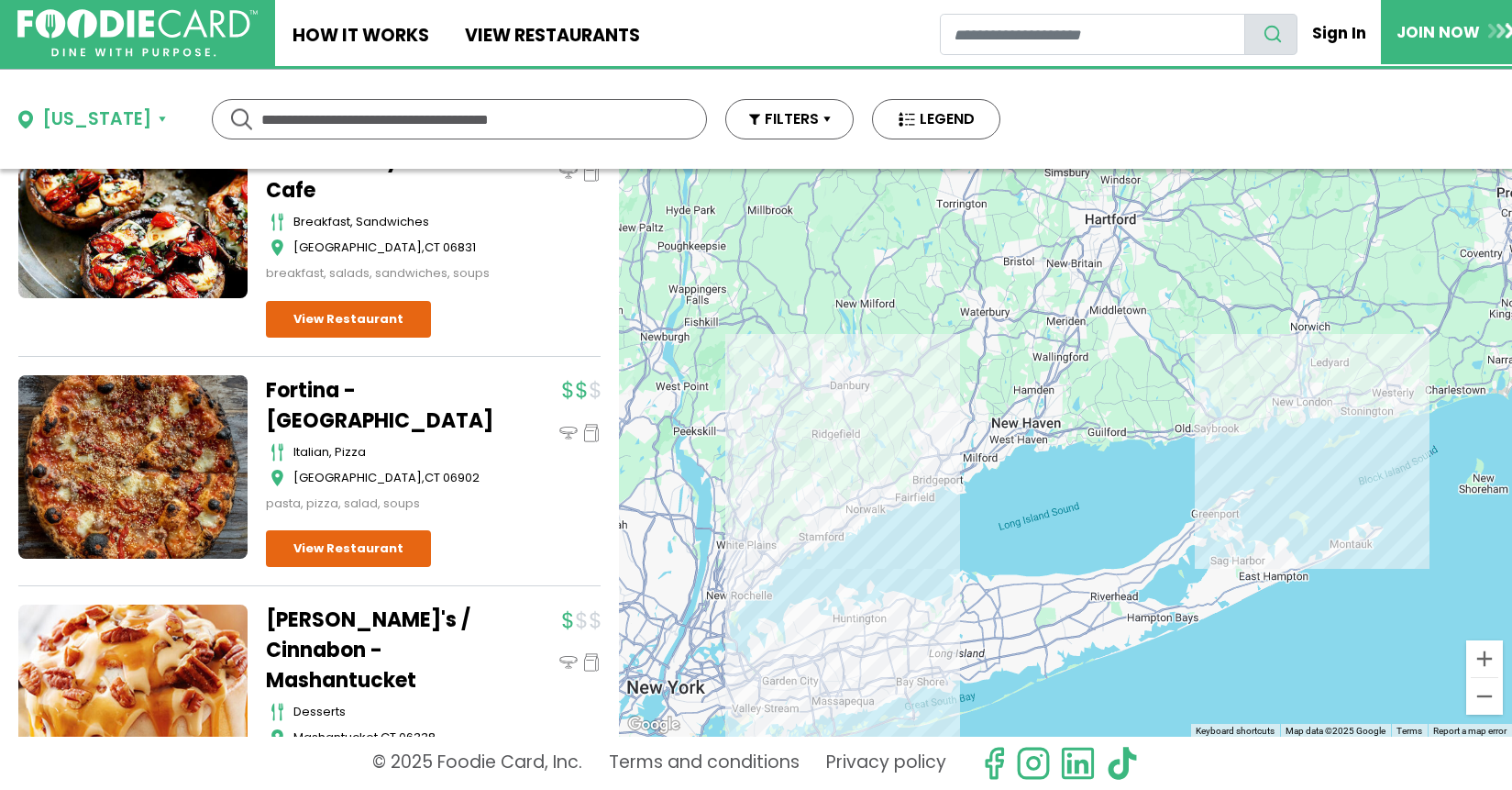
scroll to position [2752, 0]
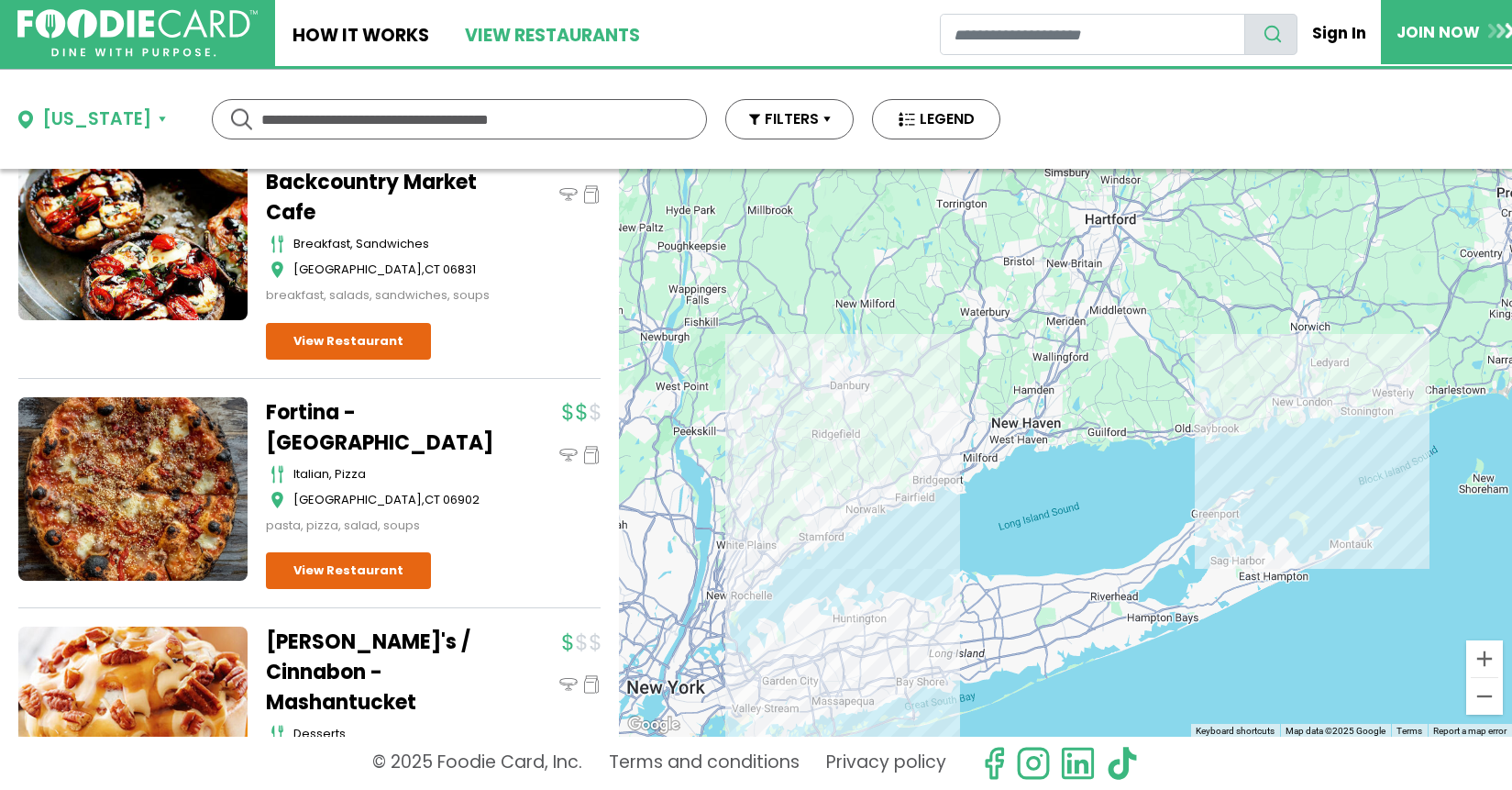
click at [497, 39] on link "View restaurants" at bounding box center [552, 33] width 210 height 66
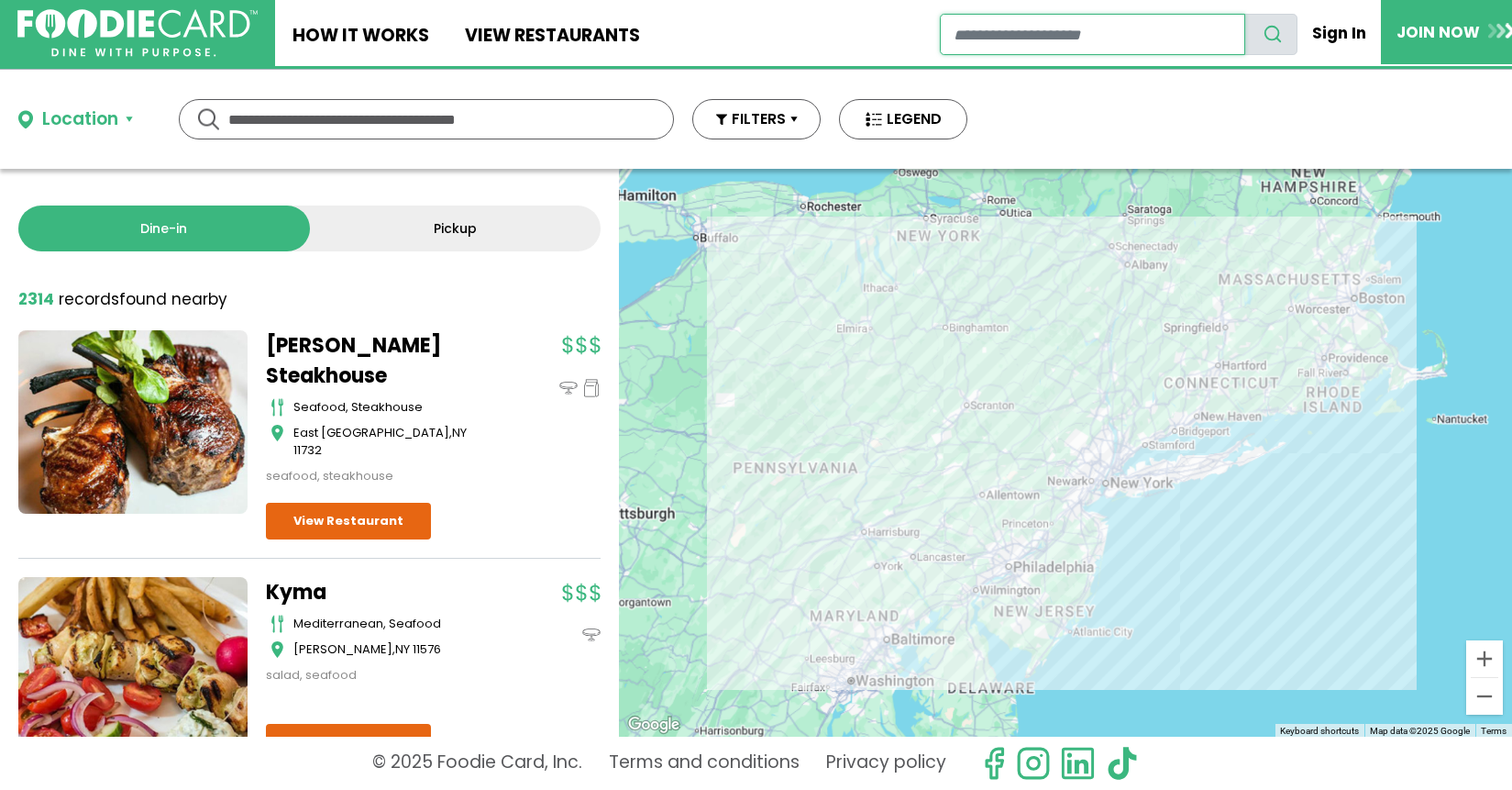
click at [977, 41] on input "restaurant search" at bounding box center [1092, 35] width 305 height 42
type input "**********"
click at [1245, 14] on button "search" at bounding box center [1271, 35] width 53 height 42
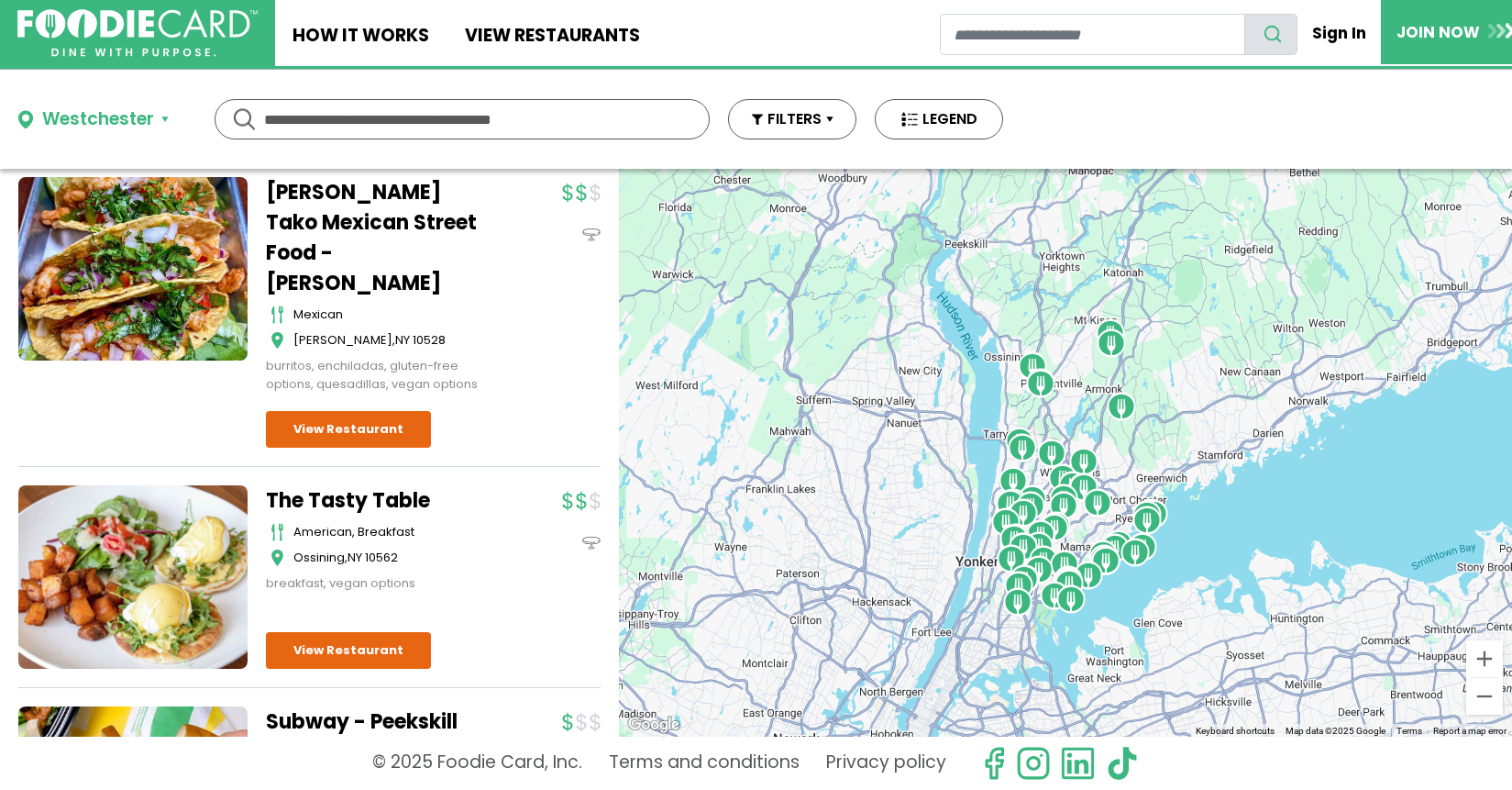
scroll to position [11461, 0]
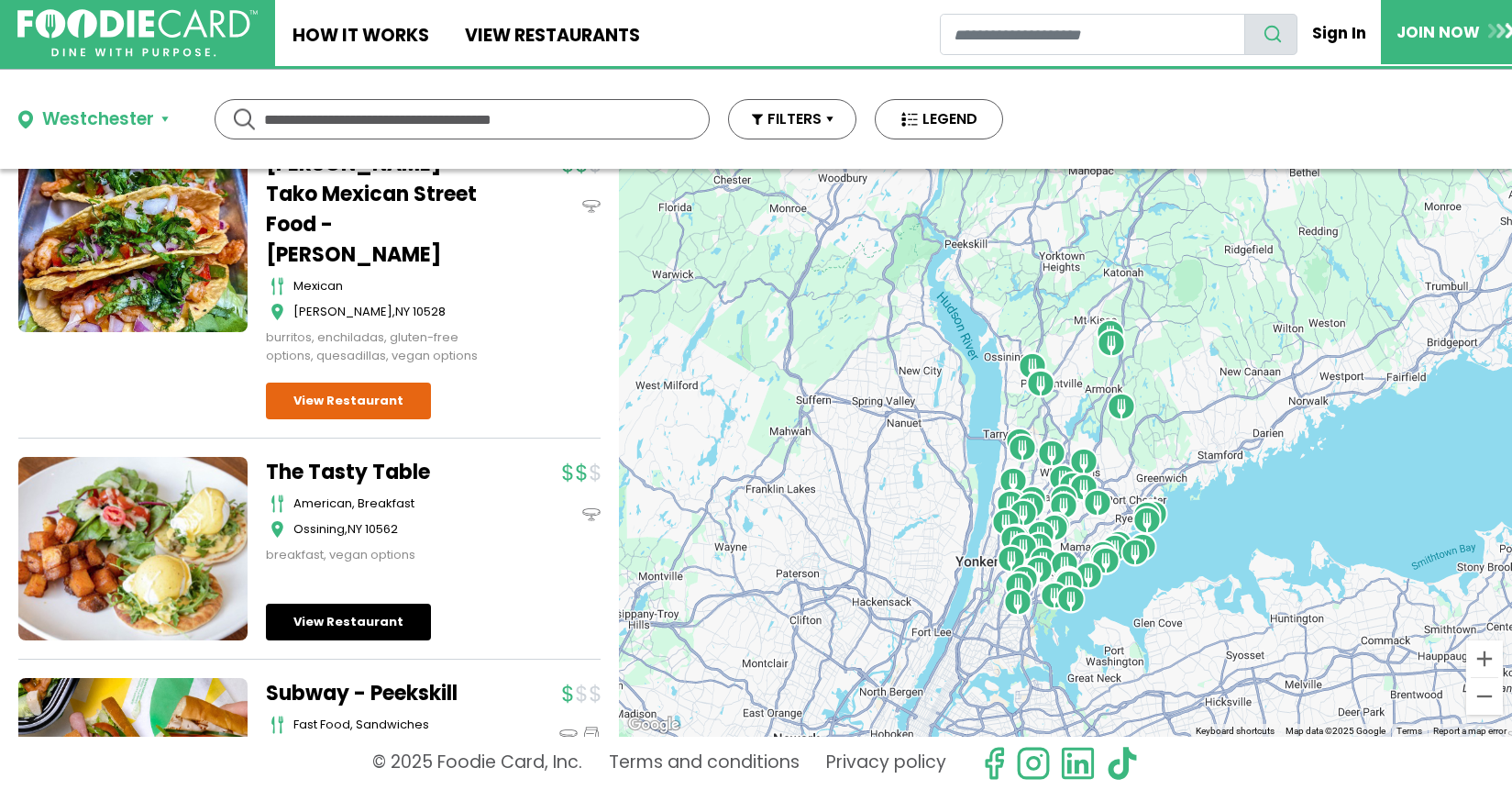
click at [362, 604] on link "View Restaurant" at bounding box center [348, 622] width 165 height 37
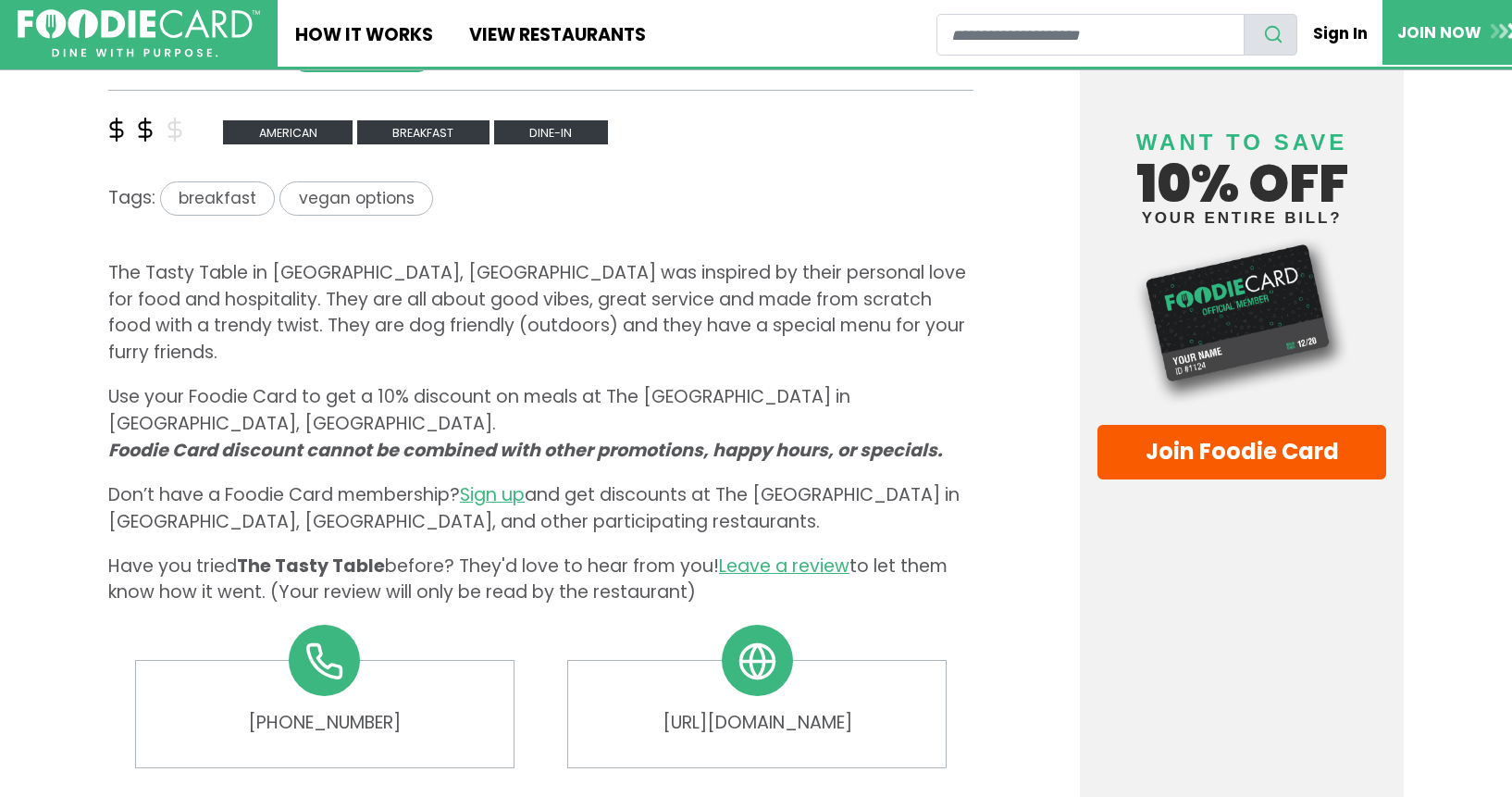
scroll to position [740, 0]
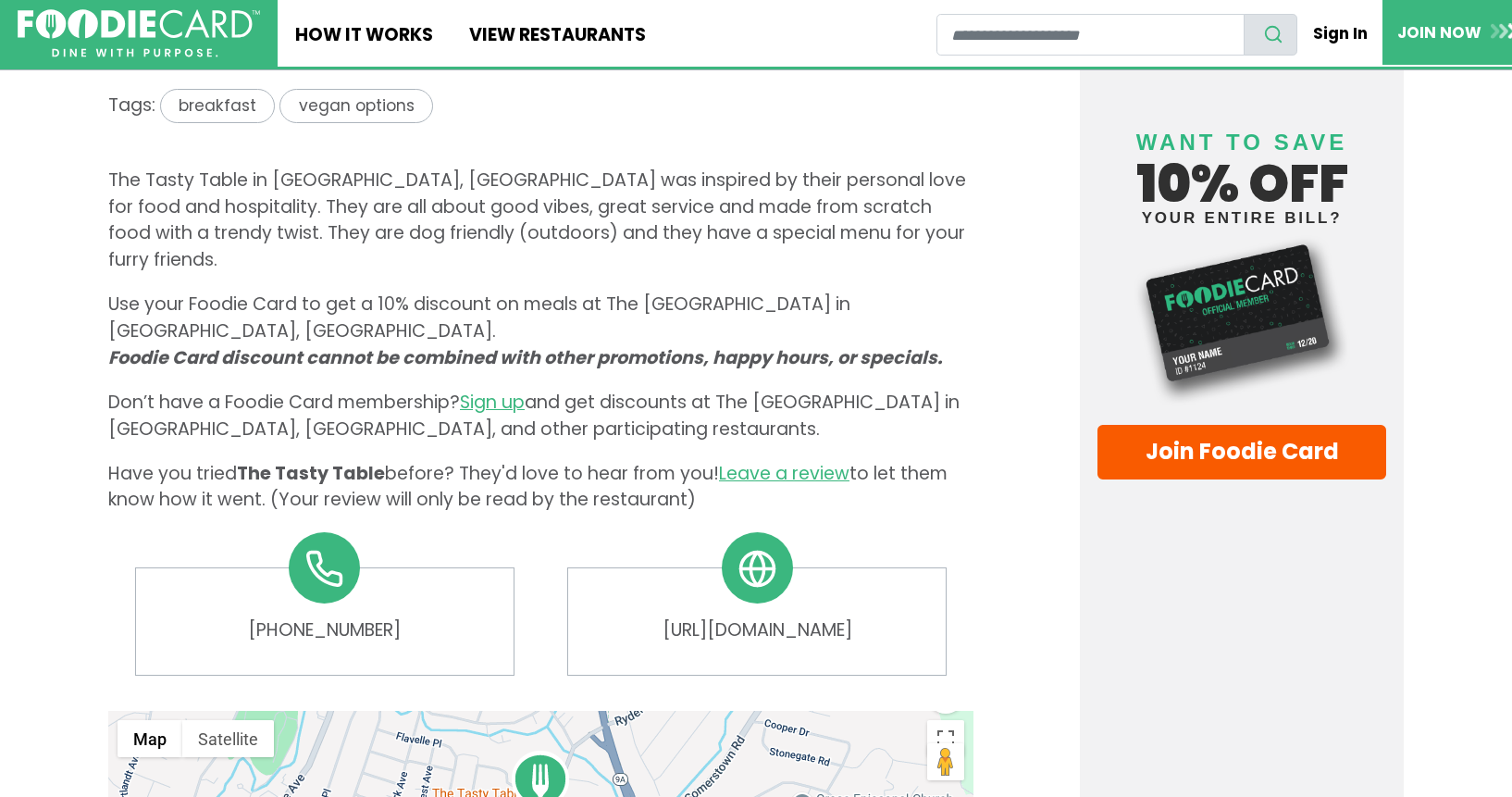
click at [764, 549] on icon at bounding box center [758, 569] width 40 height 40
click at [752, 617] on link "https://thetastytableny.com" at bounding box center [756, 630] width 341 height 27
